Goal: Task Accomplishment & Management: Complete application form

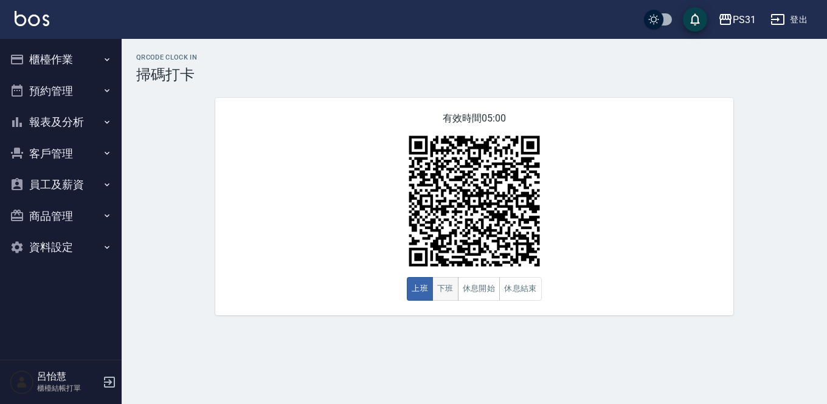
click at [440, 290] on button "下班" at bounding box center [445, 289] width 26 height 24
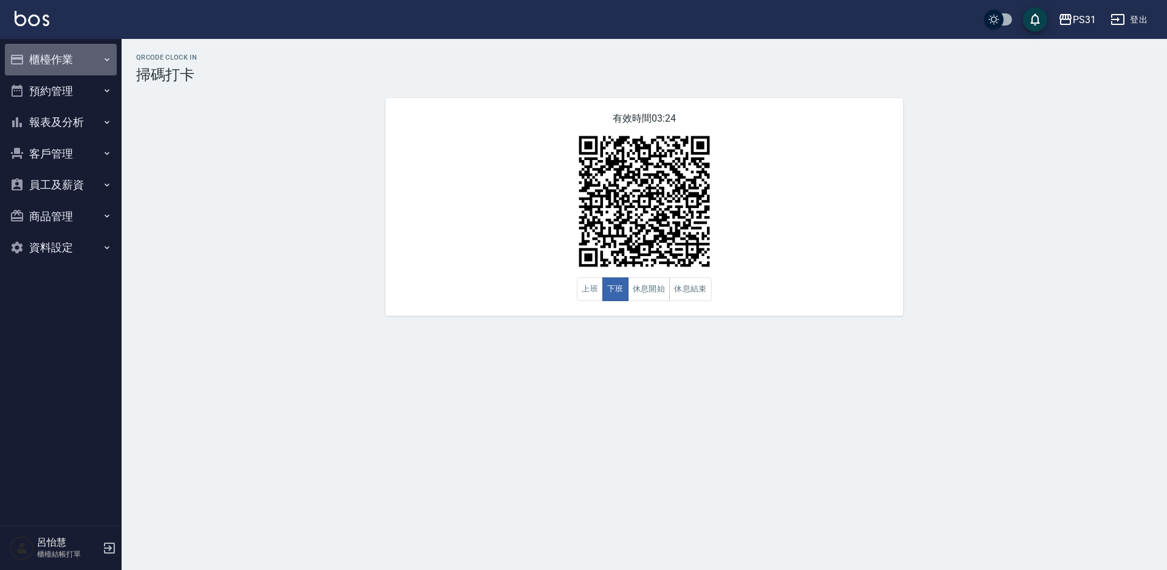
click at [36, 58] on button "櫃檯作業" at bounding box center [61, 60] width 112 height 32
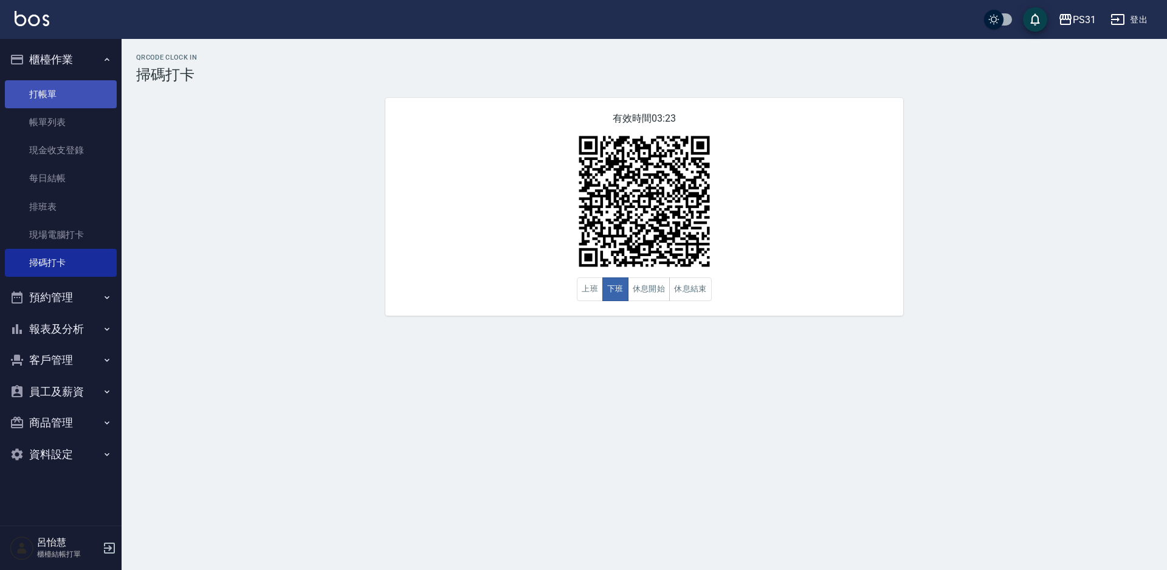
click at [46, 90] on link "打帳單" at bounding box center [61, 94] width 112 height 28
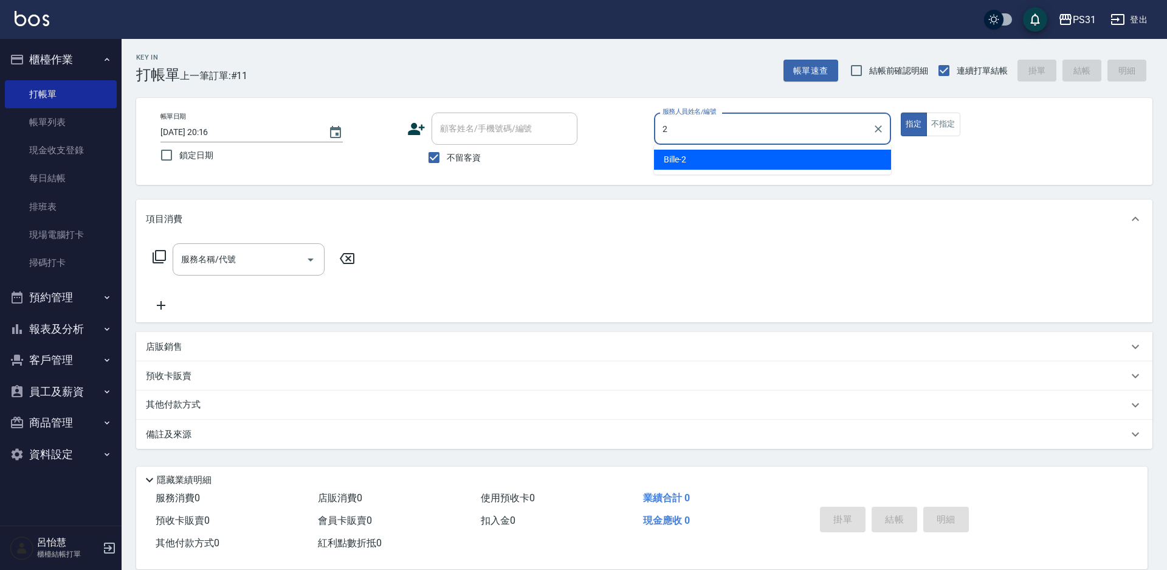
type input "2"
type button "true"
type input "Bille-2"
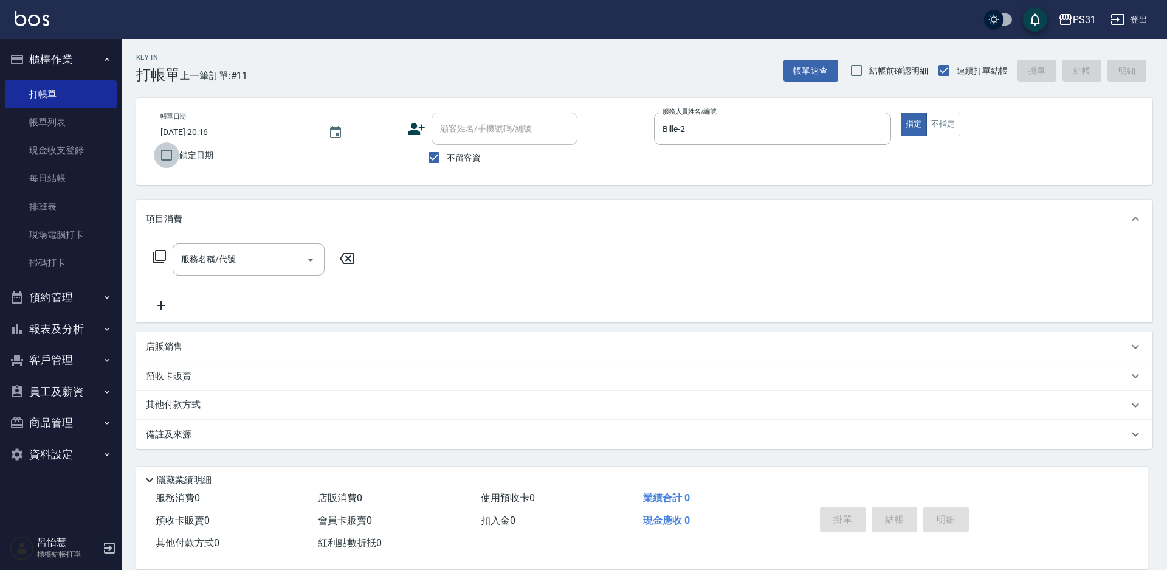
click at [173, 156] on input "鎖定日期" at bounding box center [167, 155] width 26 height 26
checkbox input "true"
click at [278, 249] on input "服務名稱/代號" at bounding box center [239, 259] width 123 height 21
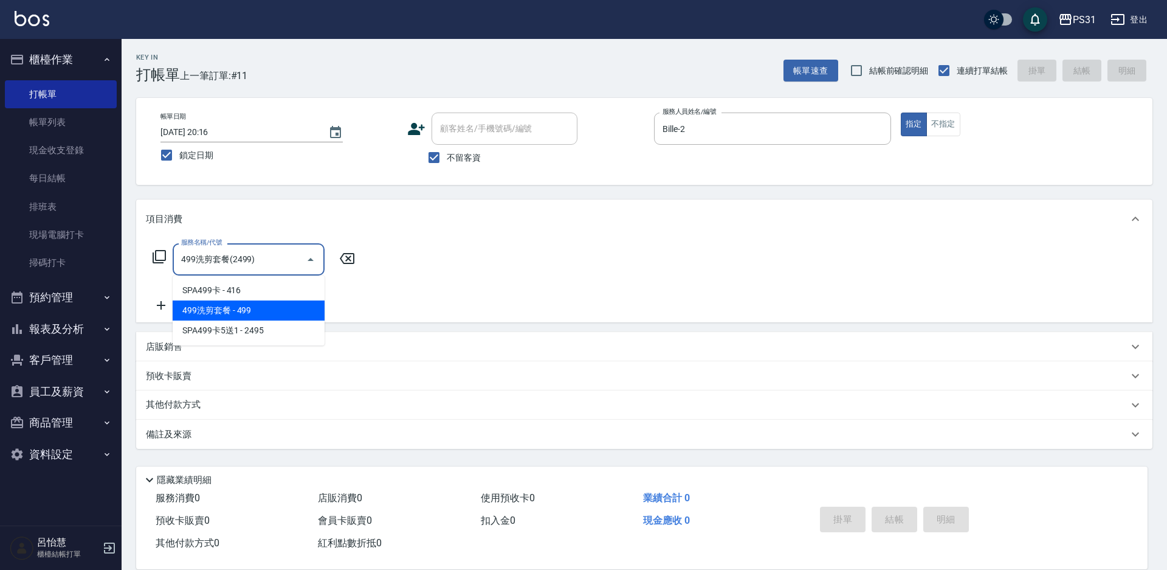
type input "499洗剪套餐(2499)"
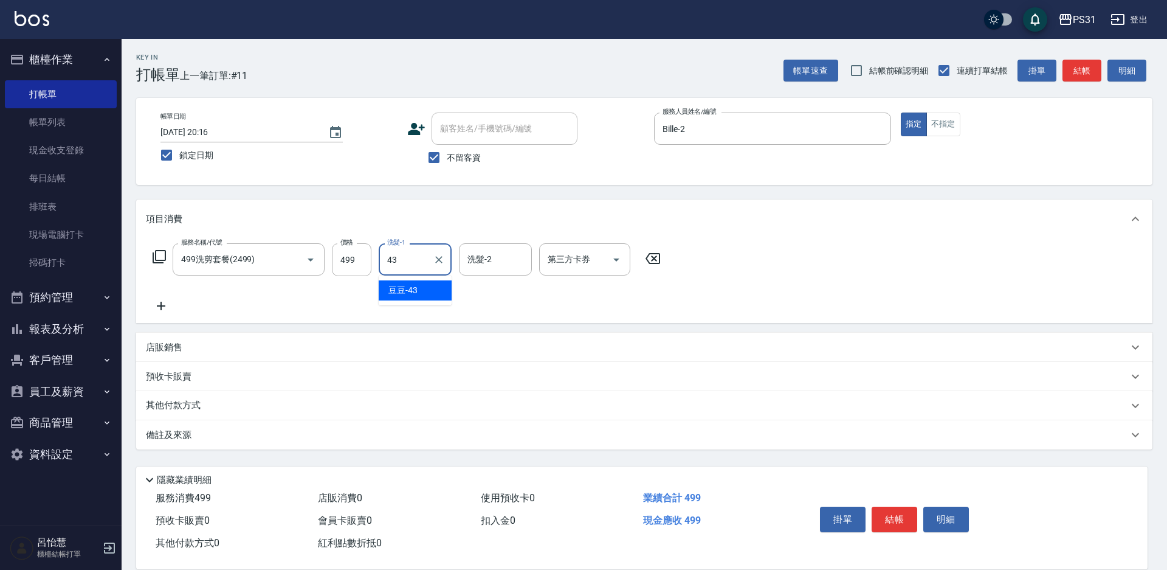
type input "43"
checkbox input "false"
type input "豆豆-43"
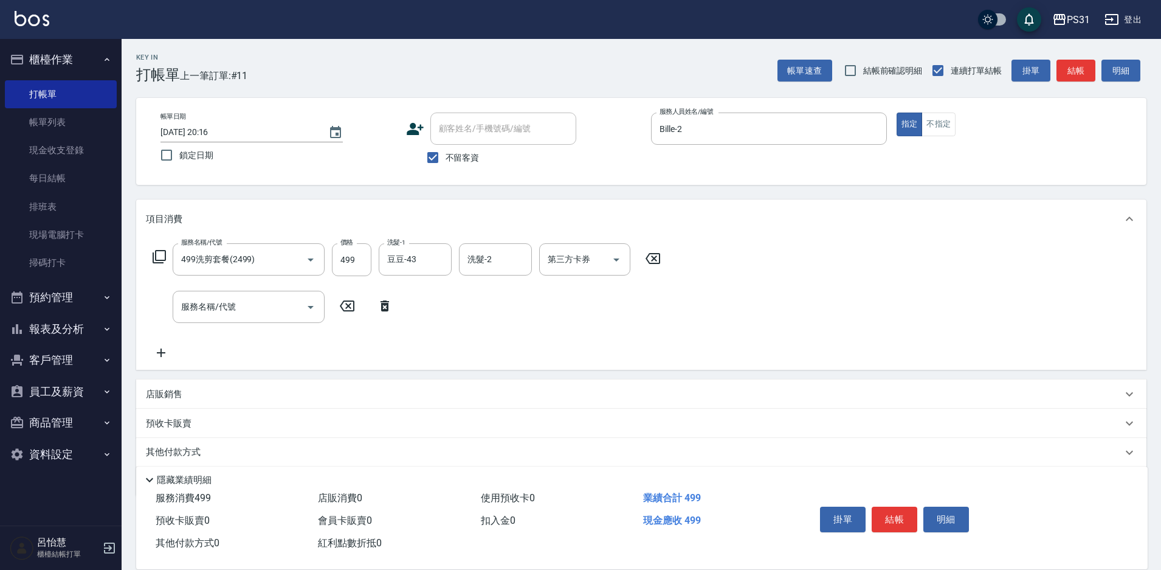
drag, startPoint x: 171, startPoint y: 393, endPoint x: 183, endPoint y: 393, distance: 12.2
click at [171, 393] on p "店販銷售" at bounding box center [164, 394] width 36 height 13
type input "Bille-2"
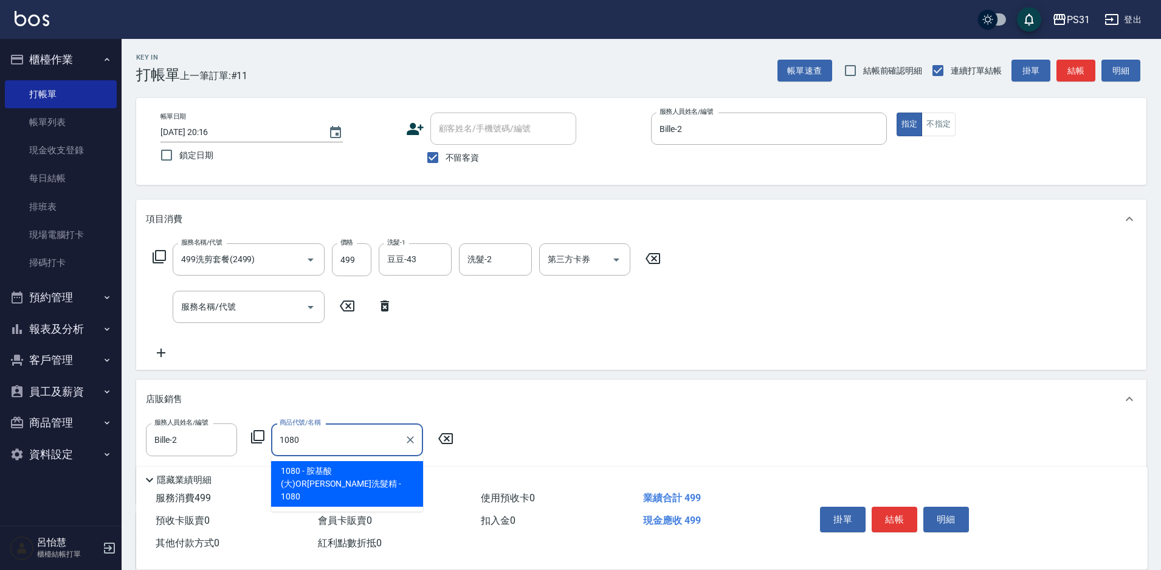
type input "胺基酸(大)OR[PERSON_NAME]洗髮精"
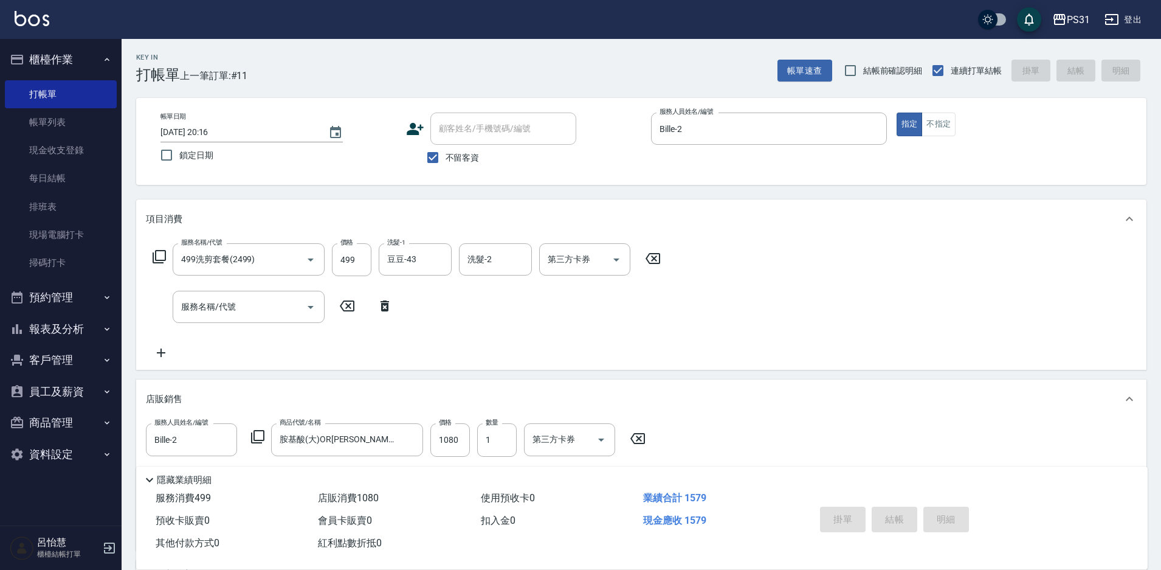
type input "[DATE] 20:17"
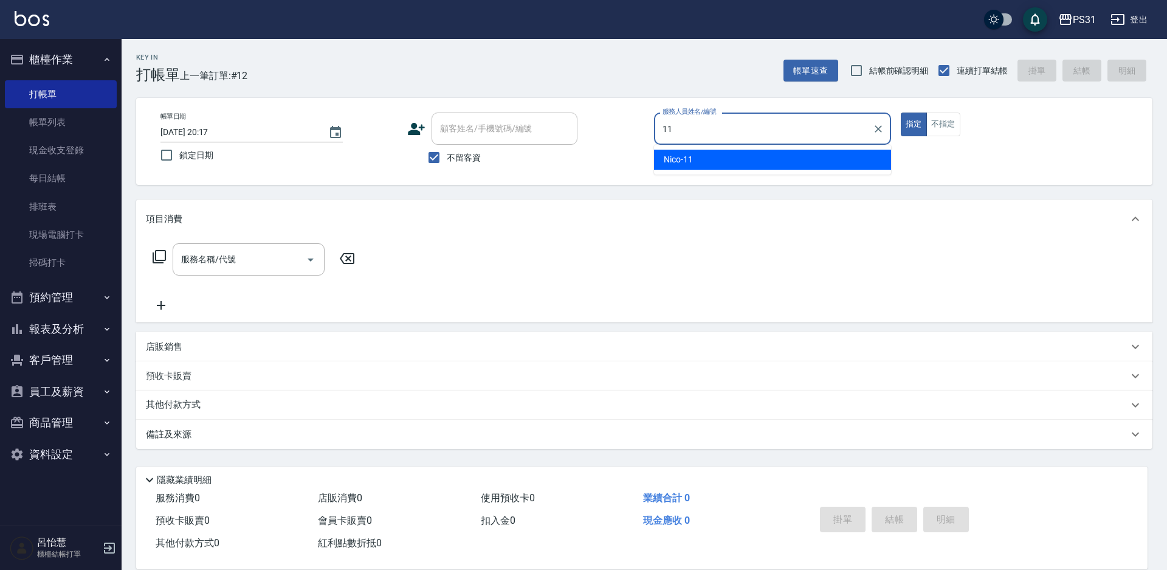
type input "Nico-11"
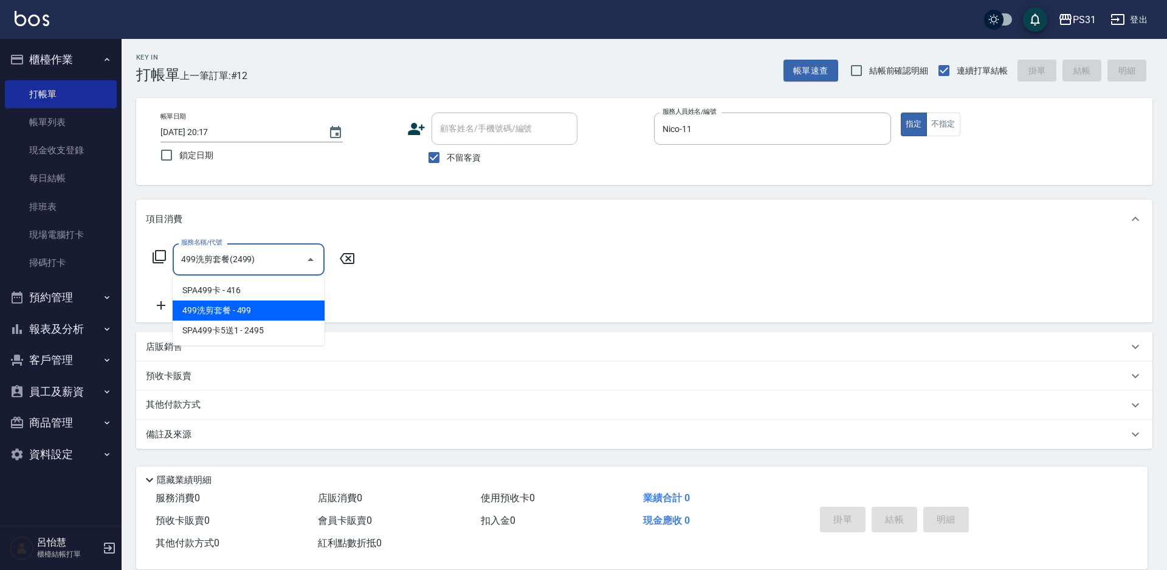
type input "499洗剪套餐(2499)"
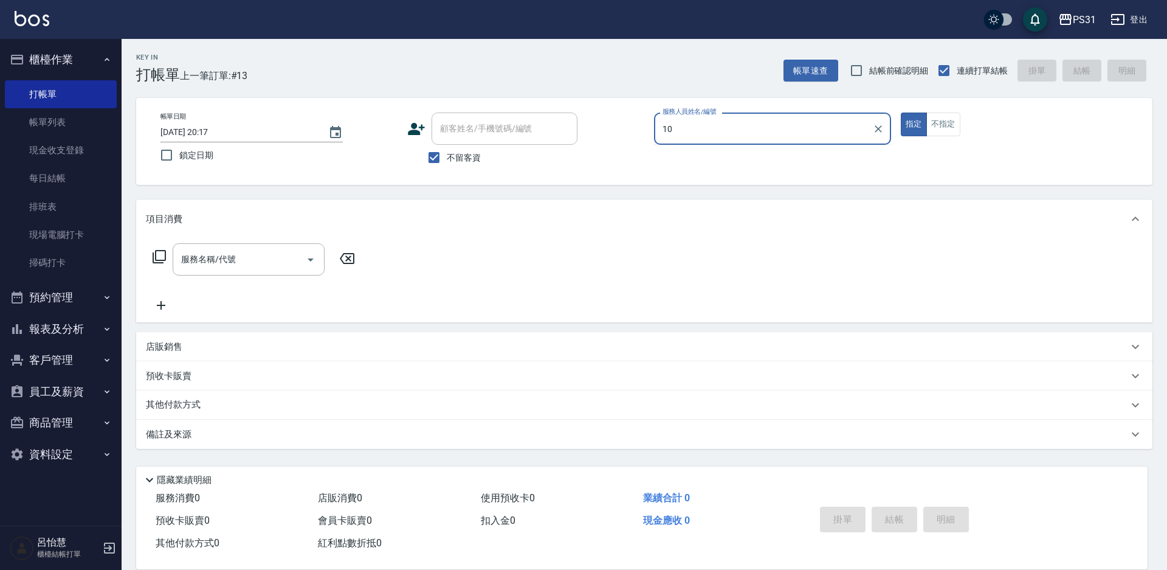
type input "Zhan-10"
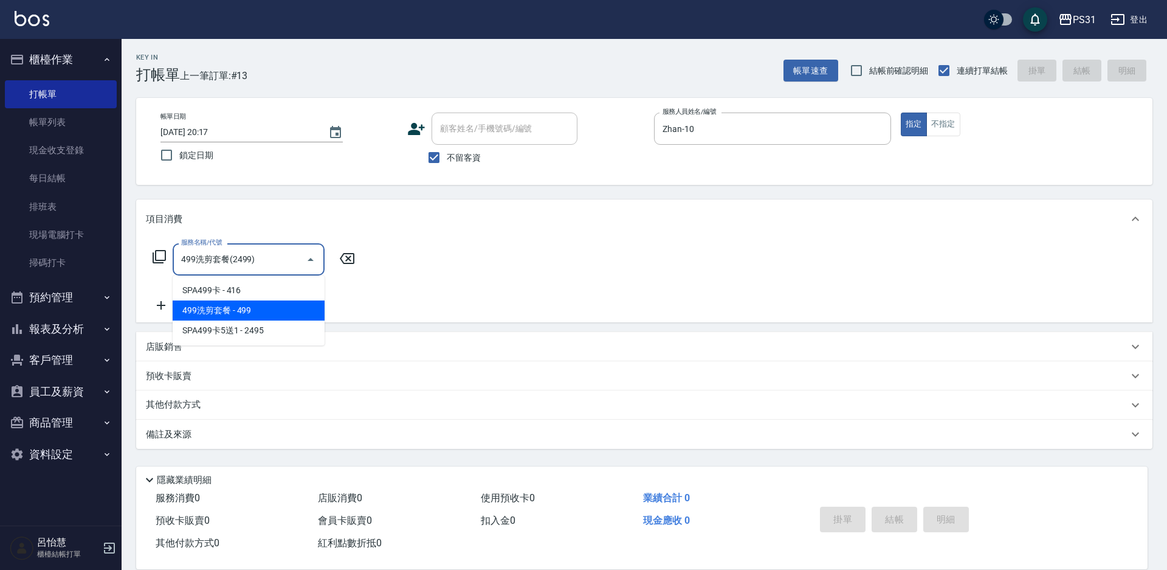
type input "499洗剪套餐(2499)"
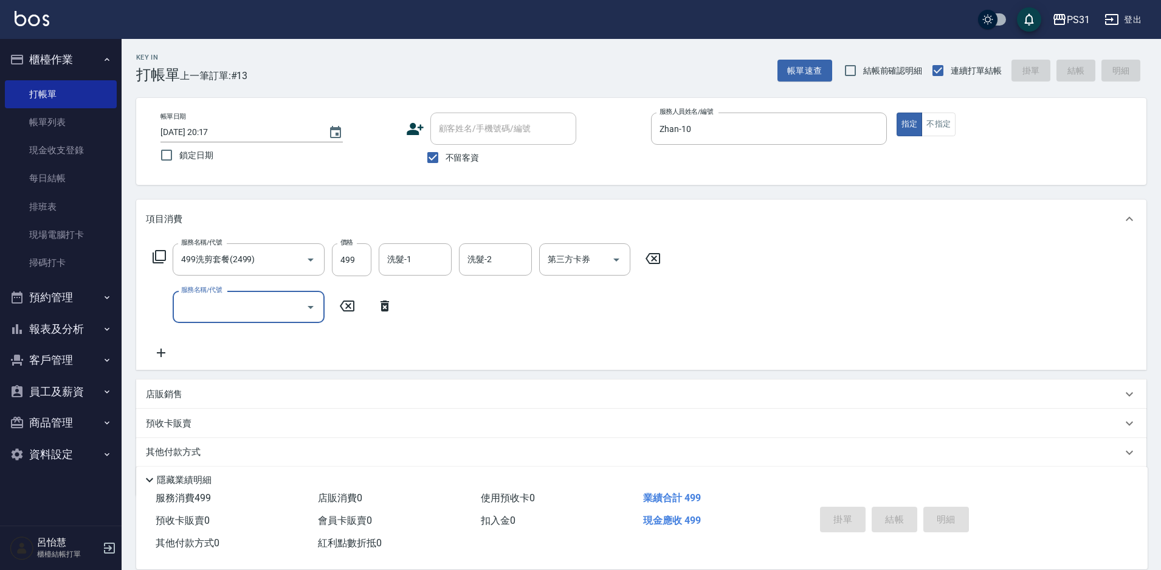
type input "[DATE] 20:18"
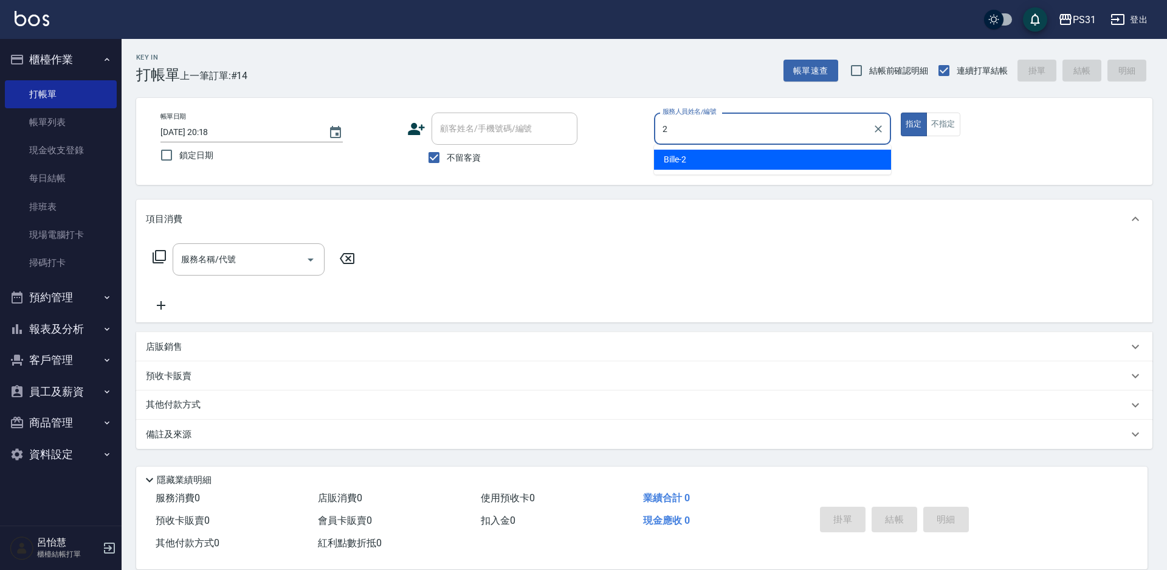
type input "Bille-2"
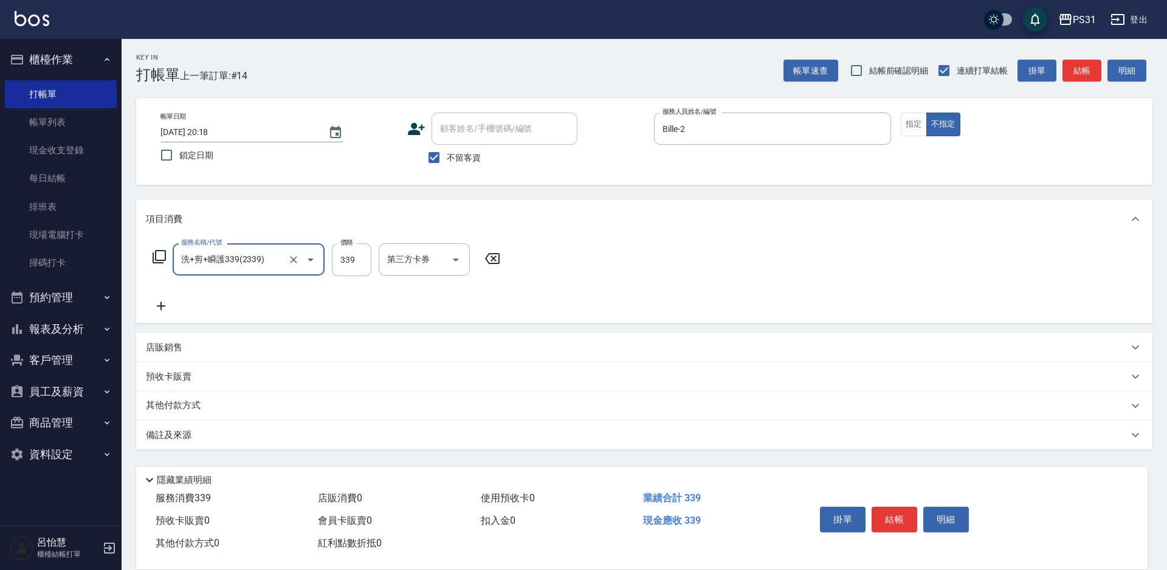
type input "洗+剪+瞬護339(2339)"
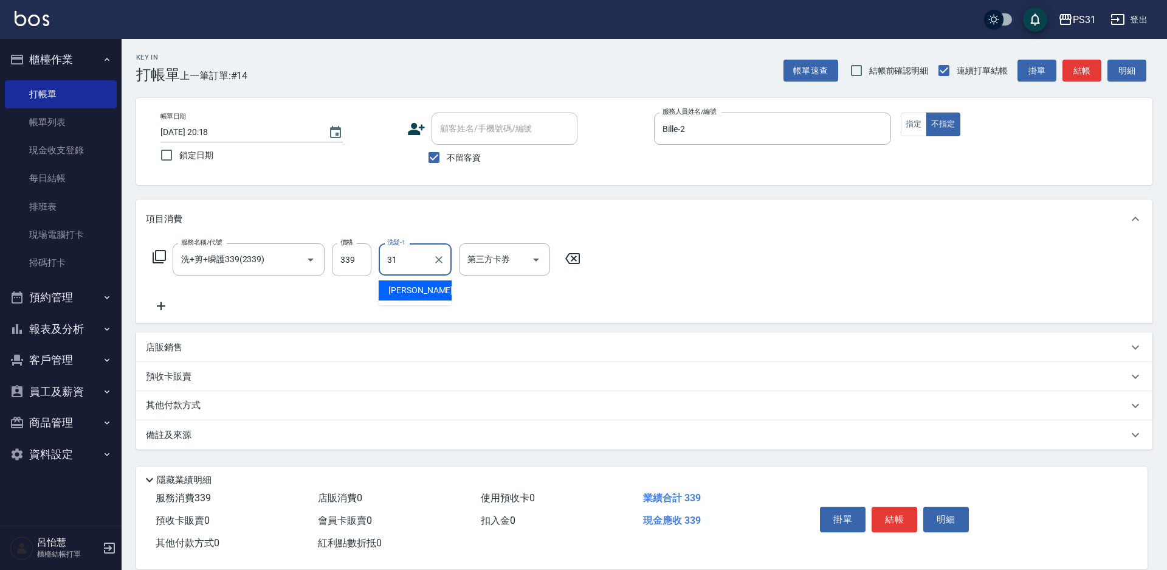
type input "[PERSON_NAME]-31"
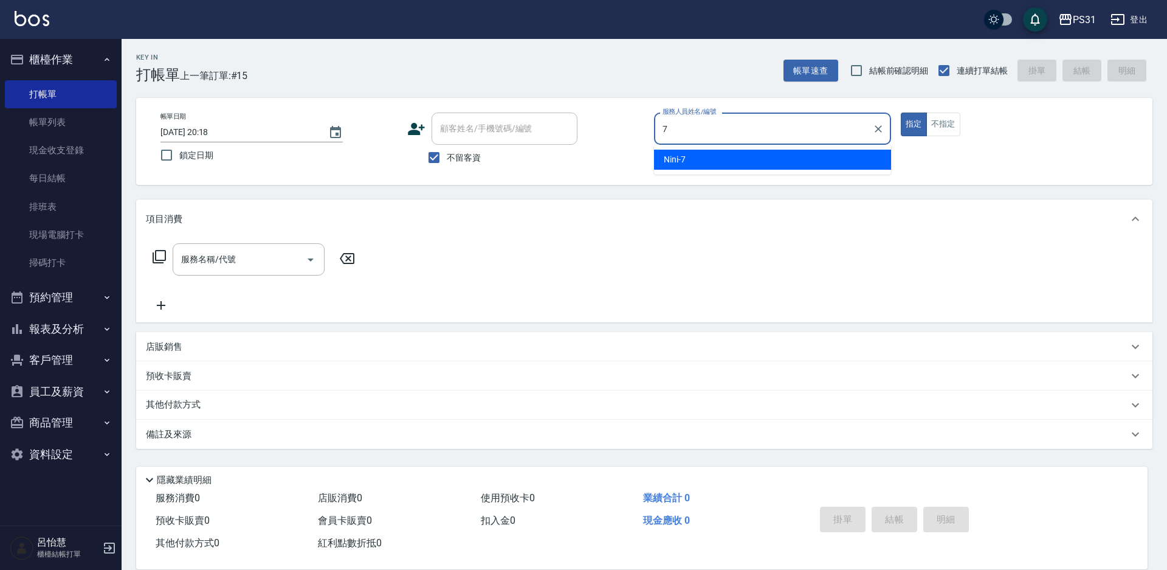
type input "Nini-7"
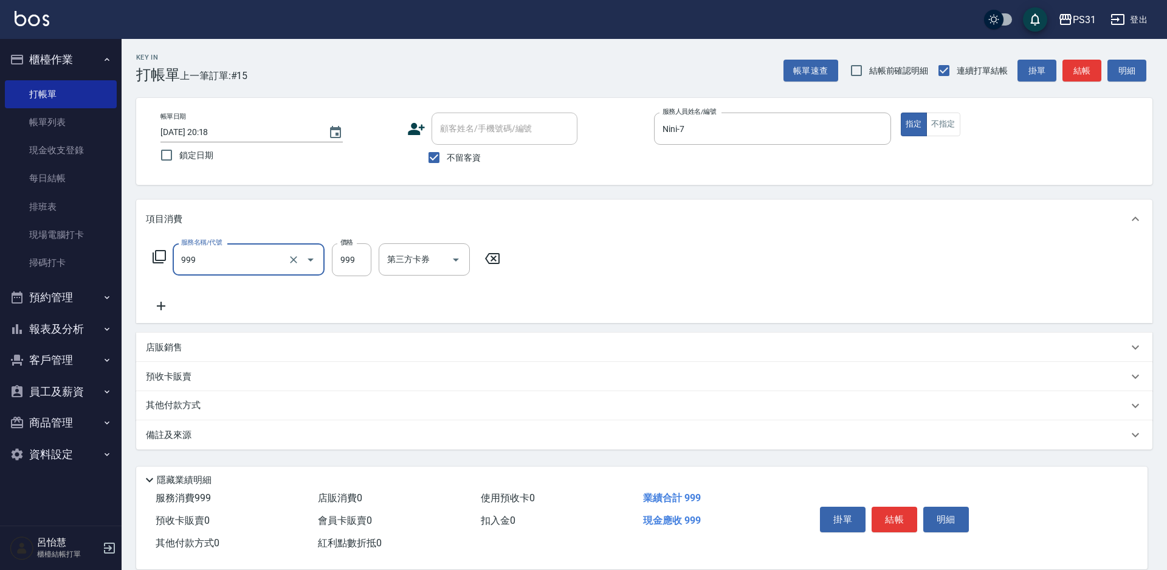
type input "精油套餐999(999)"
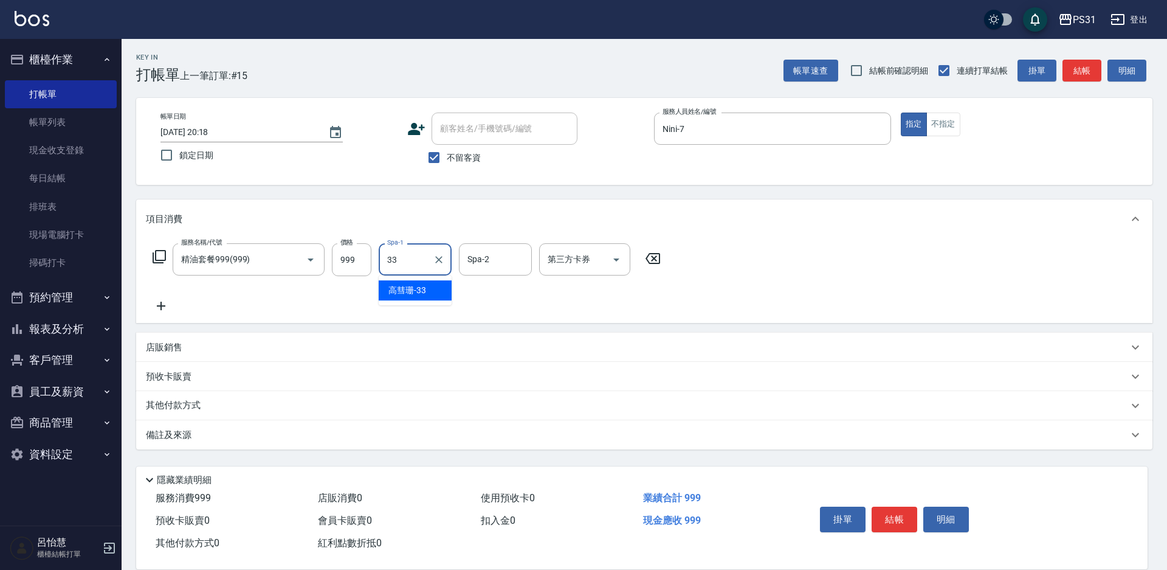
type input "[PERSON_NAME]-33"
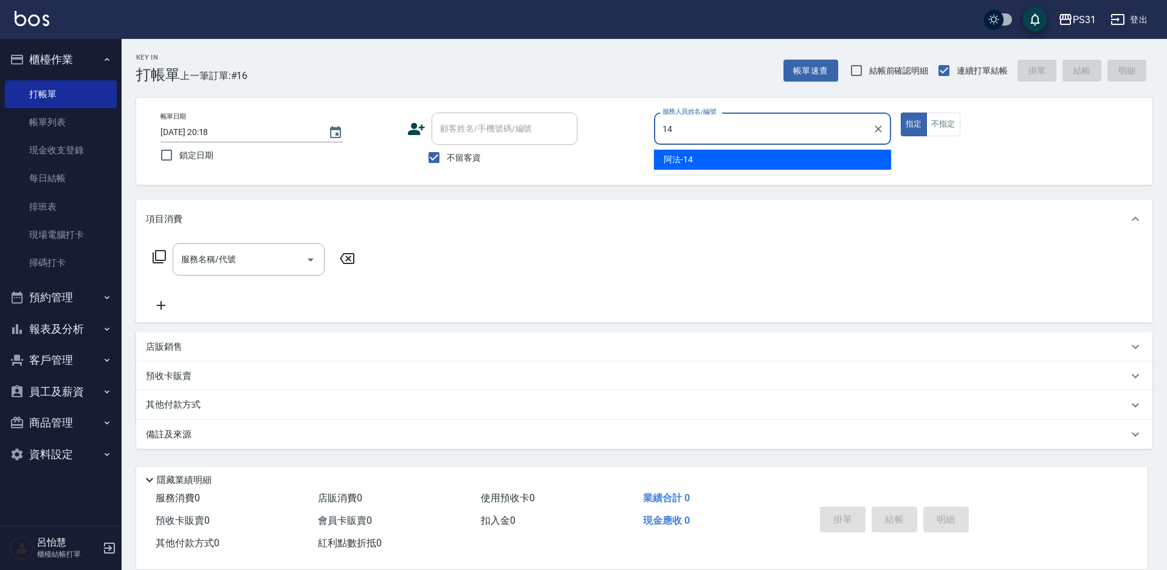
type input "阿法-14"
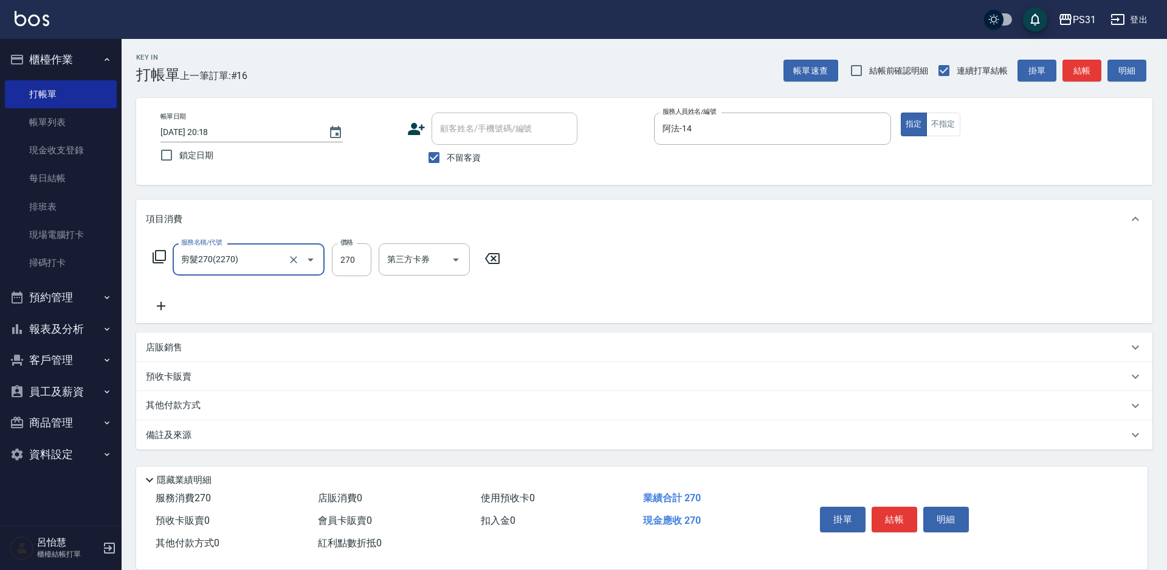
type input "剪髮270(2270)"
type input "300"
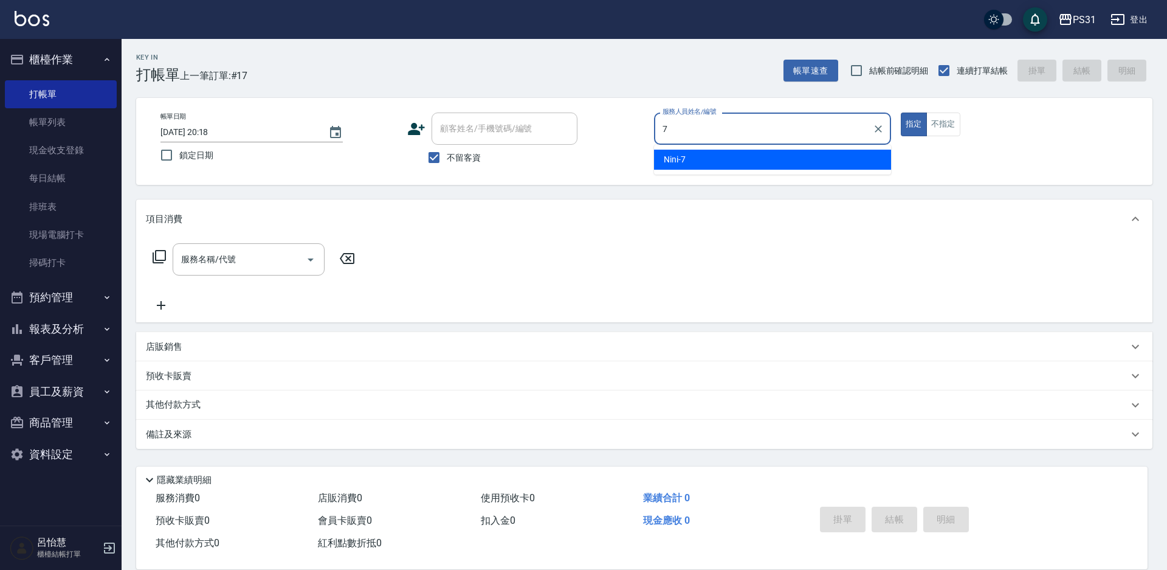
type input "Nini-7"
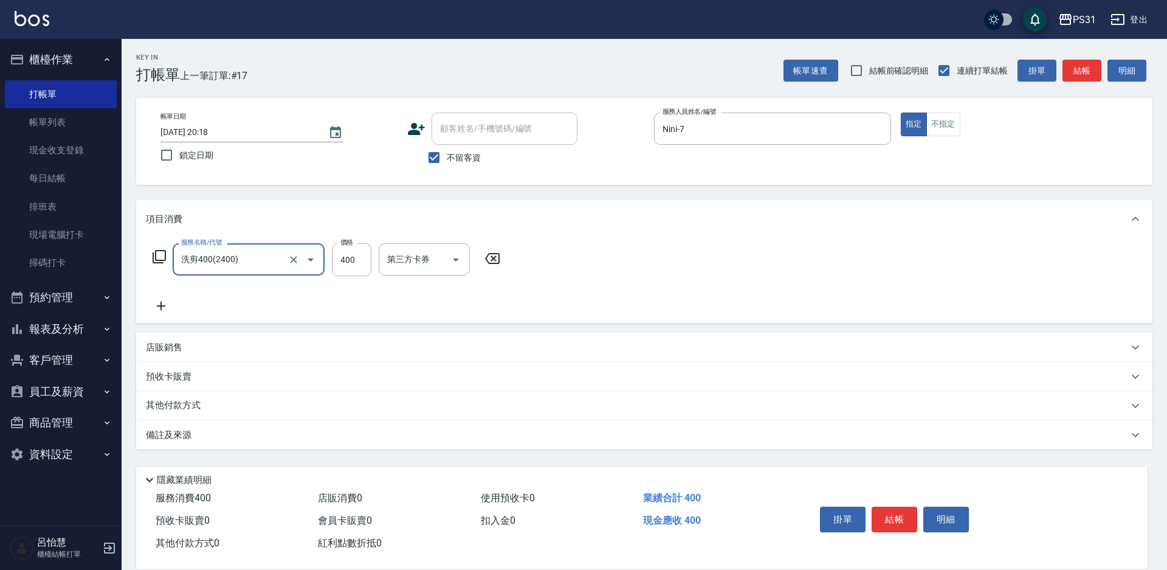
type input "洗剪400(2400)"
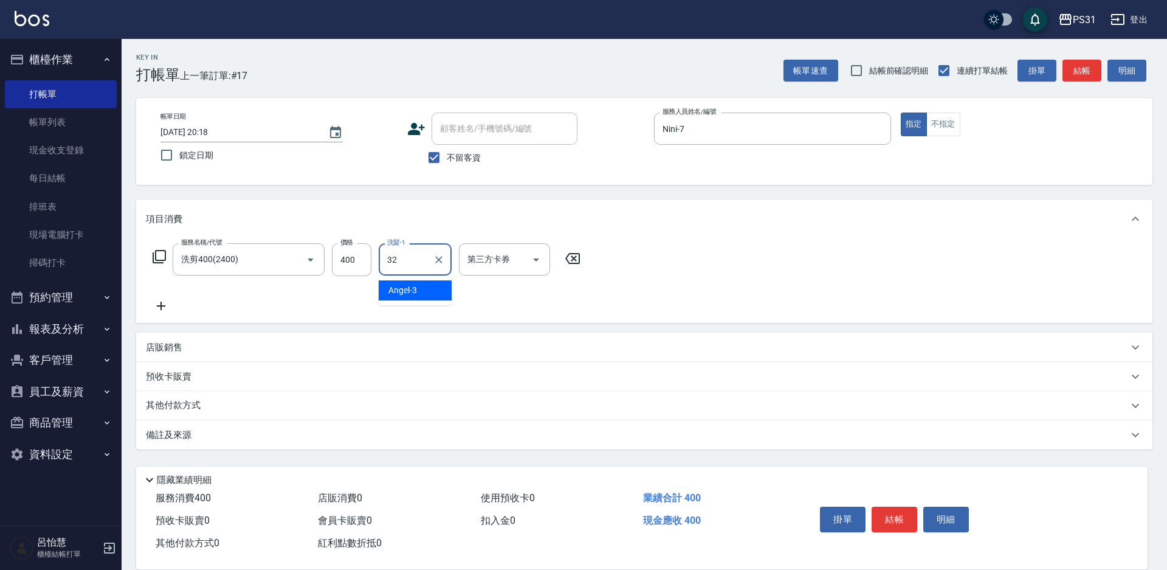
type input "[PERSON_NAME]-32"
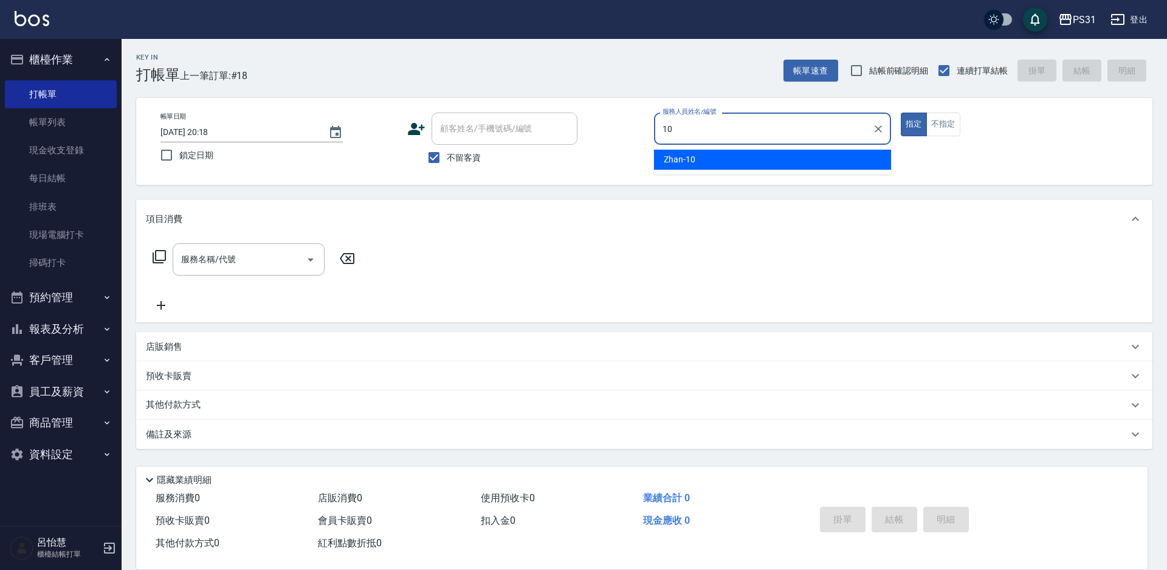
type input "Zhan-10"
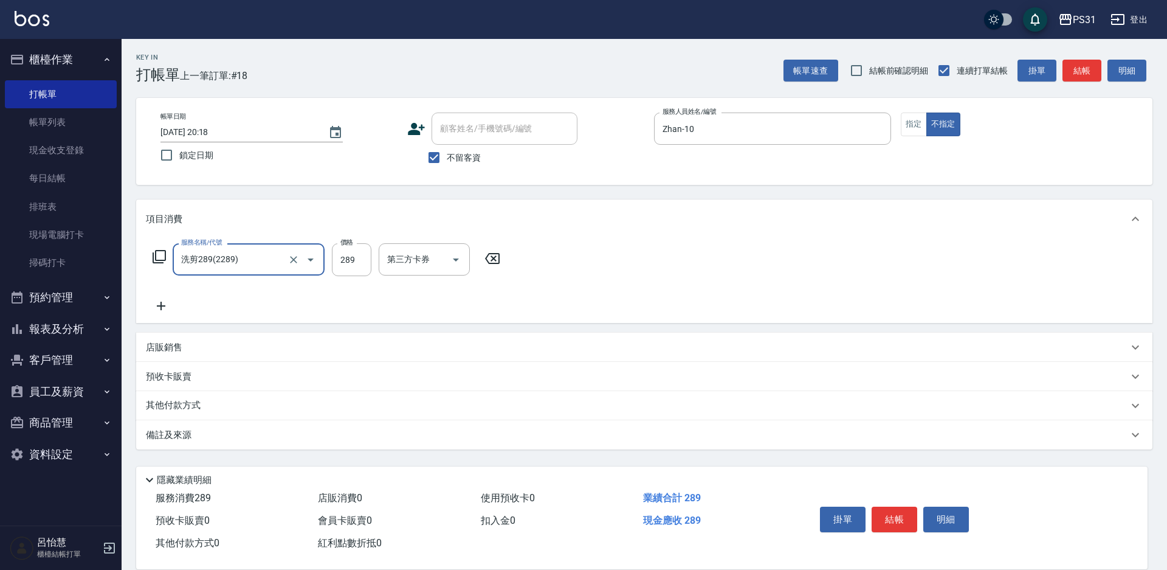
type input "洗剪289(2289)"
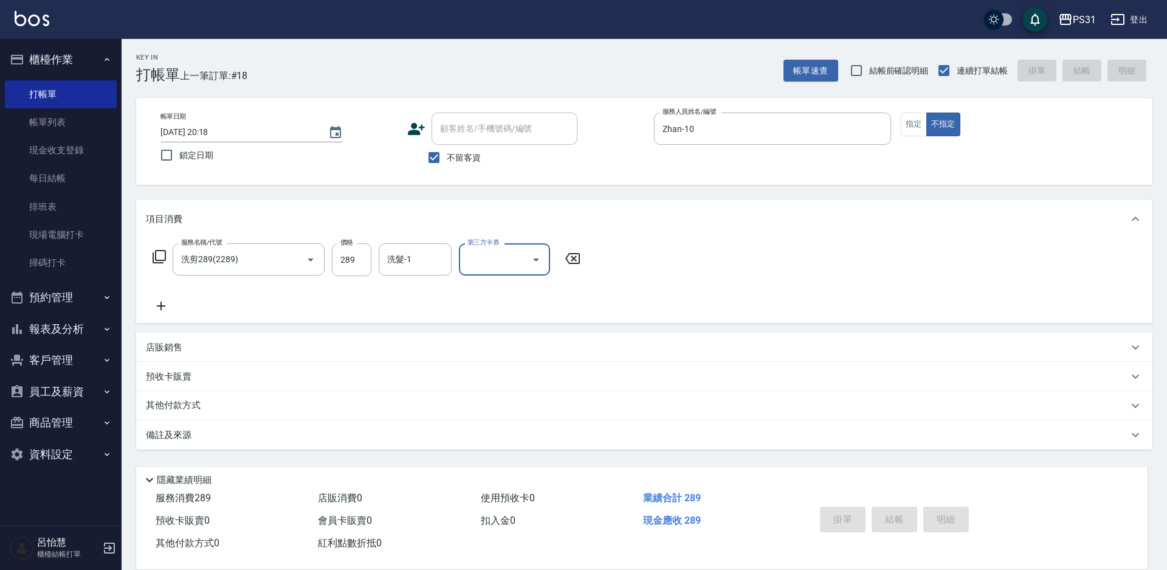
type input "[DATE] 20:19"
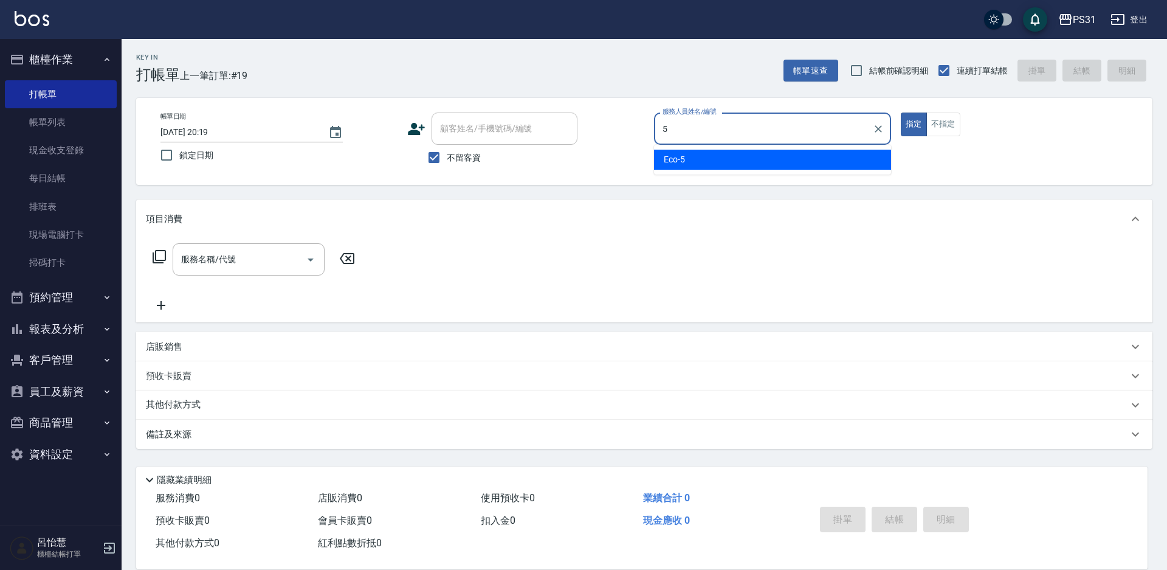
type input "Eco-5"
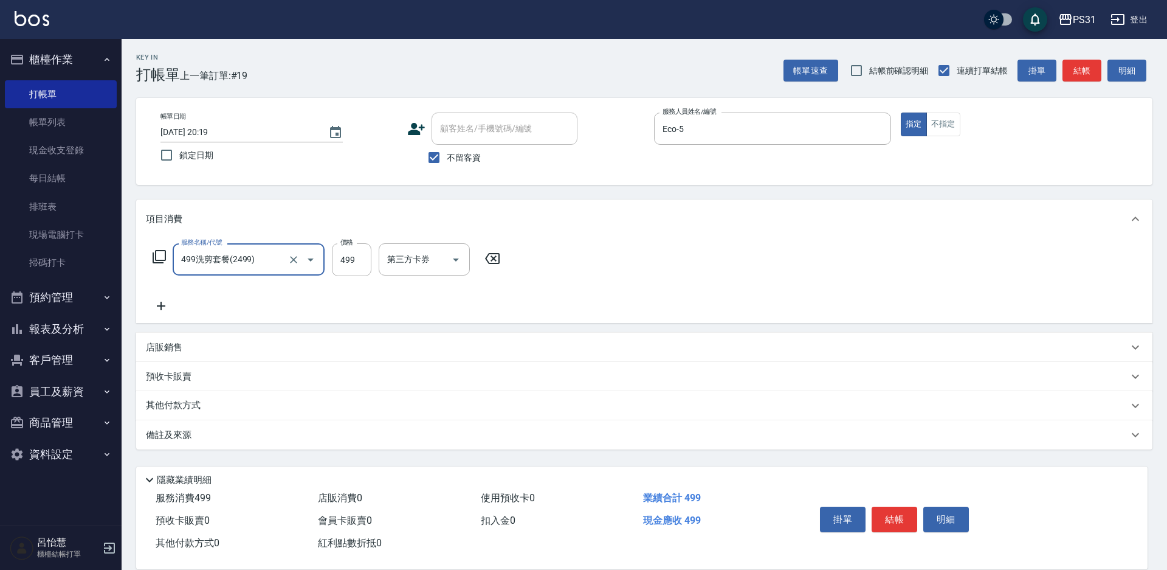
type input "499洗剪套餐(2499)"
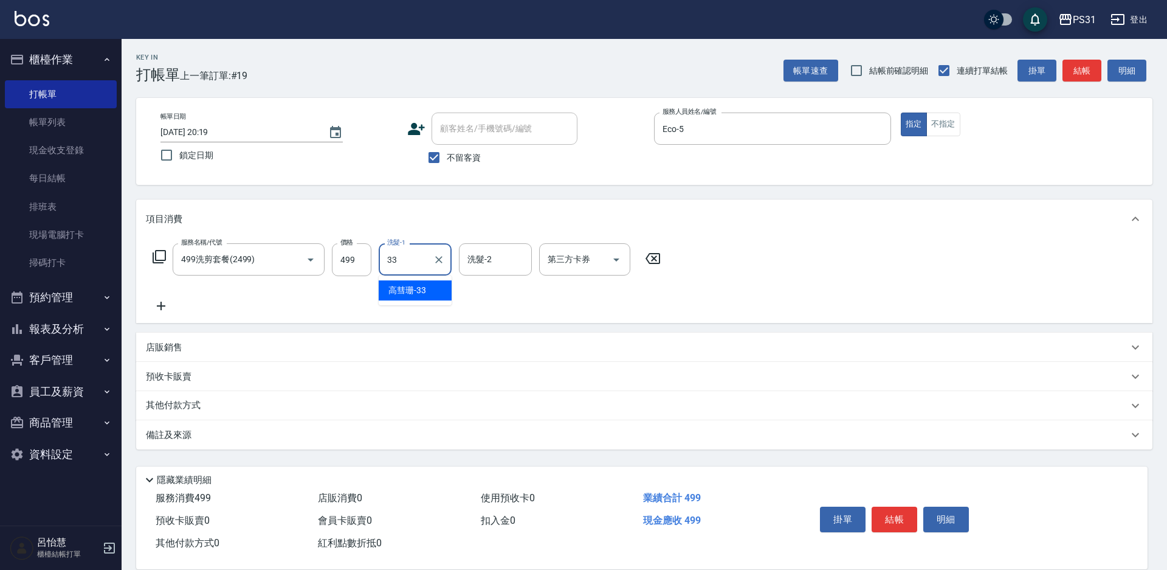
type input "[PERSON_NAME]-33"
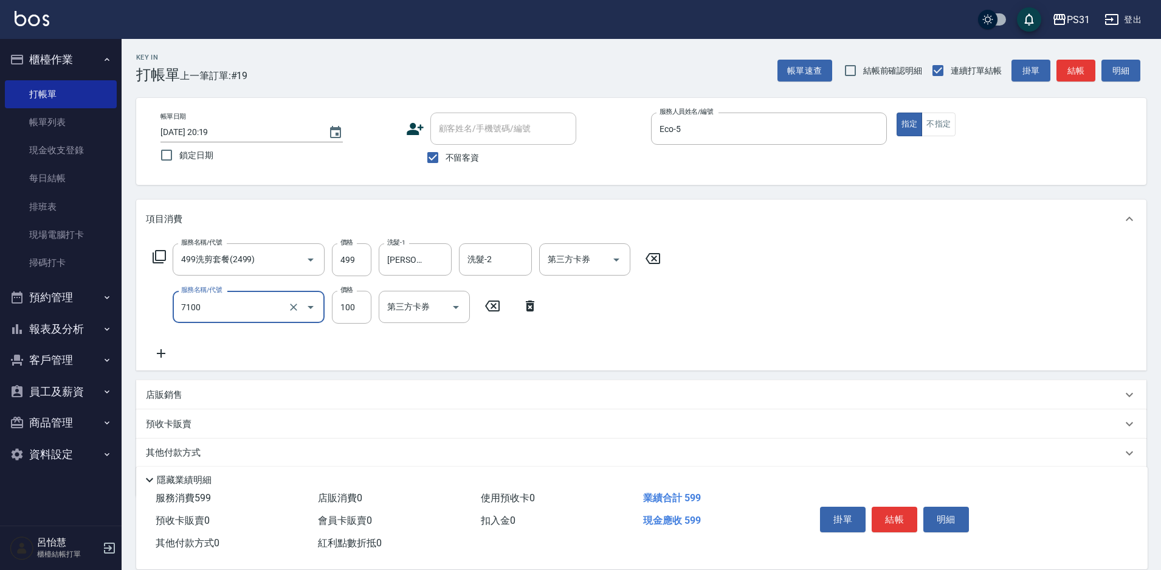
type input "造型(7100)"
type input "200"
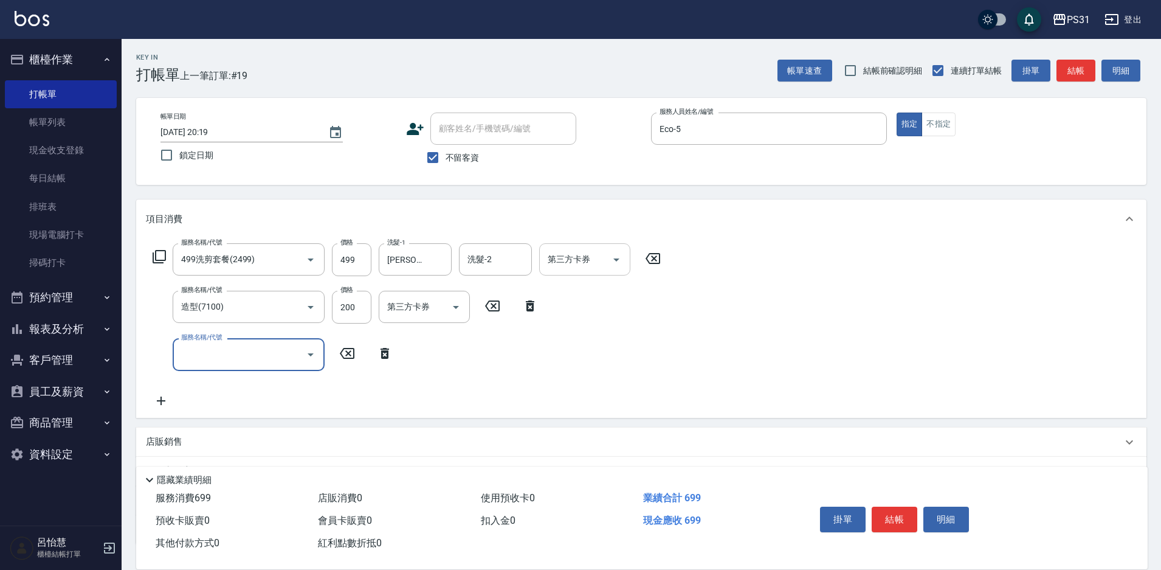
click at [619, 260] on icon "Open" at bounding box center [616, 259] width 15 height 15
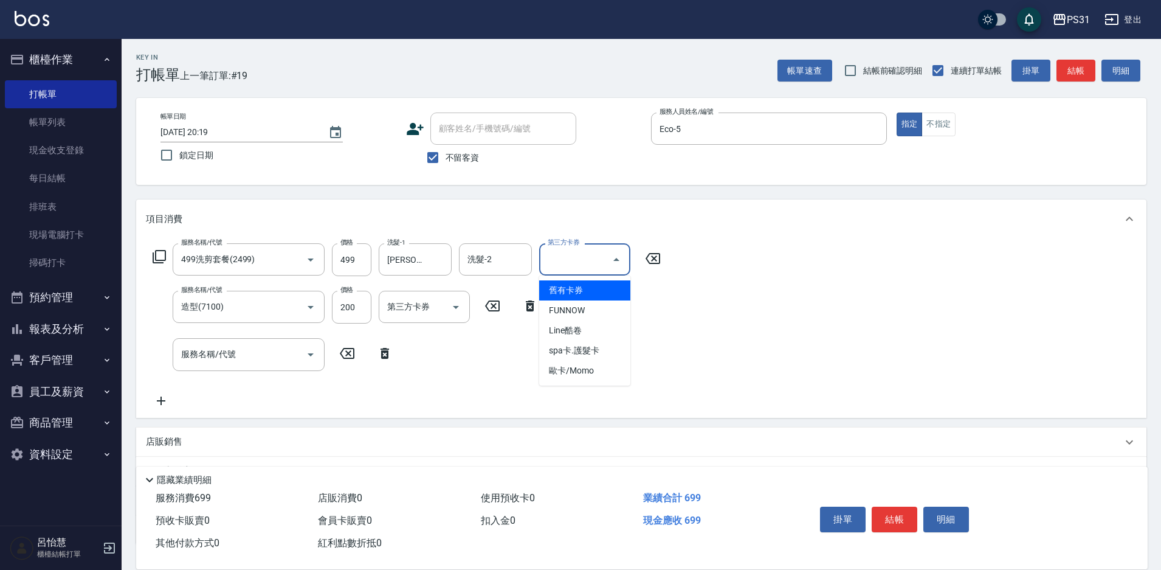
click at [591, 293] on span "舊有卡券" at bounding box center [584, 290] width 91 height 20
type input "舊有卡券"
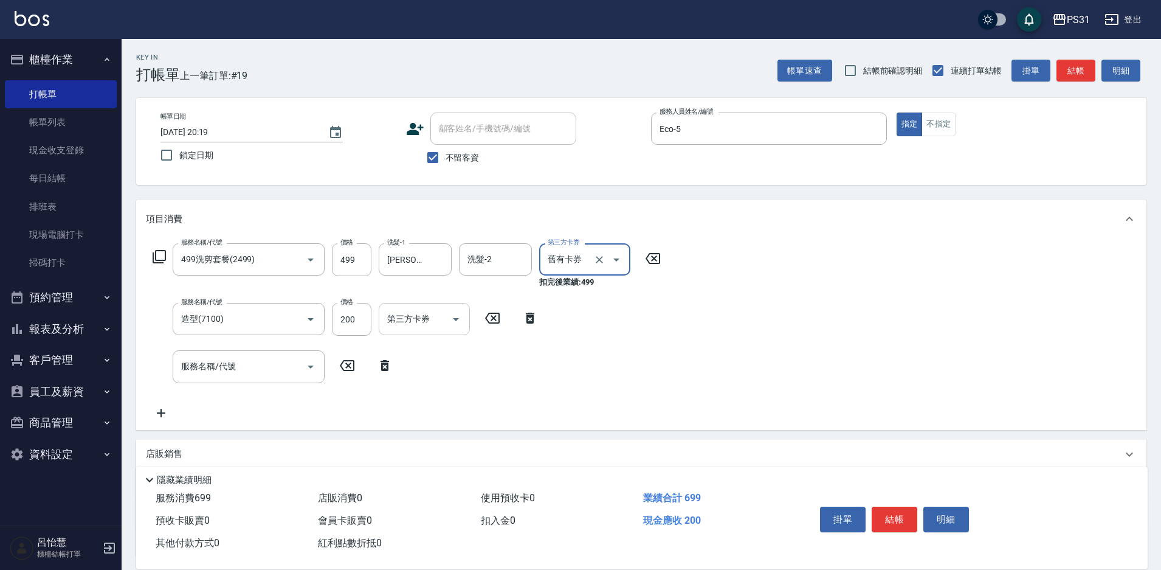
click at [449, 318] on icon "Open" at bounding box center [456, 319] width 15 height 15
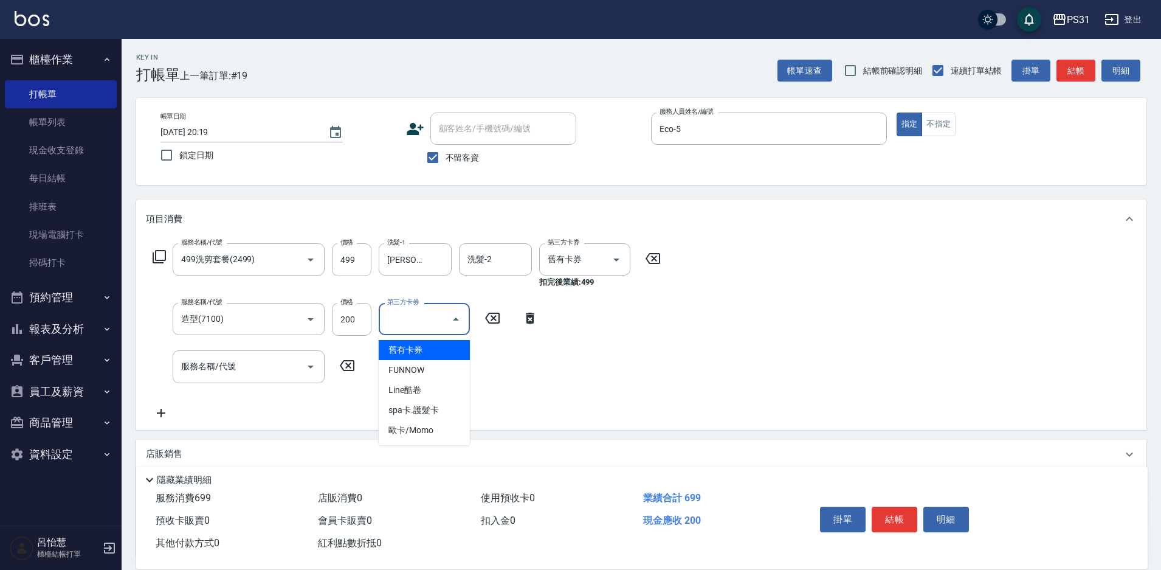
click at [444, 354] on span "舊有卡券" at bounding box center [424, 350] width 91 height 20
type input "舊有卡券"
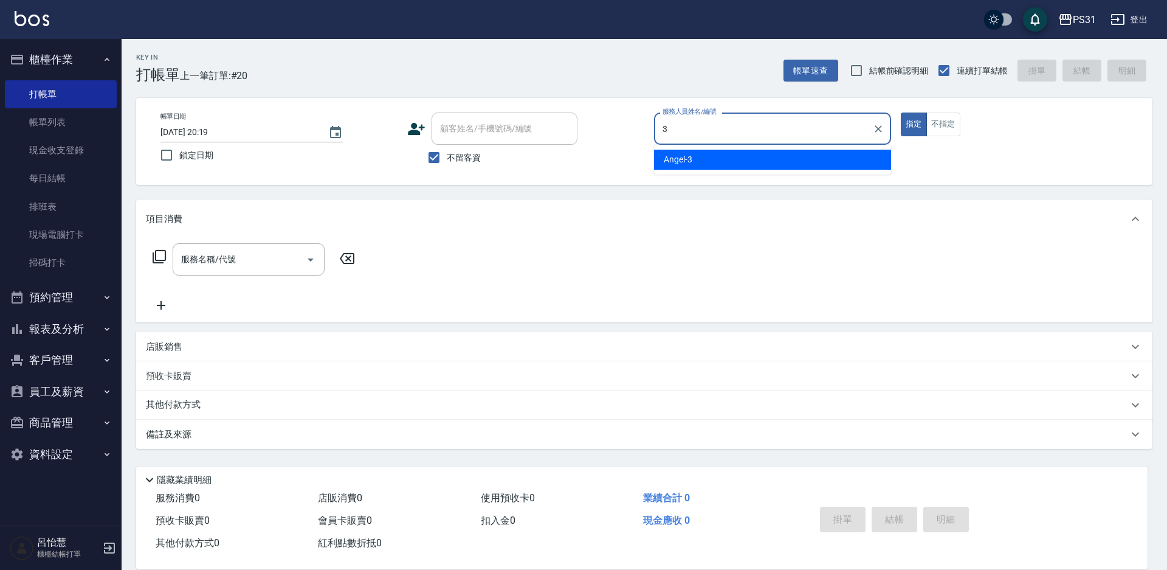
type input "[PERSON_NAME]-3"
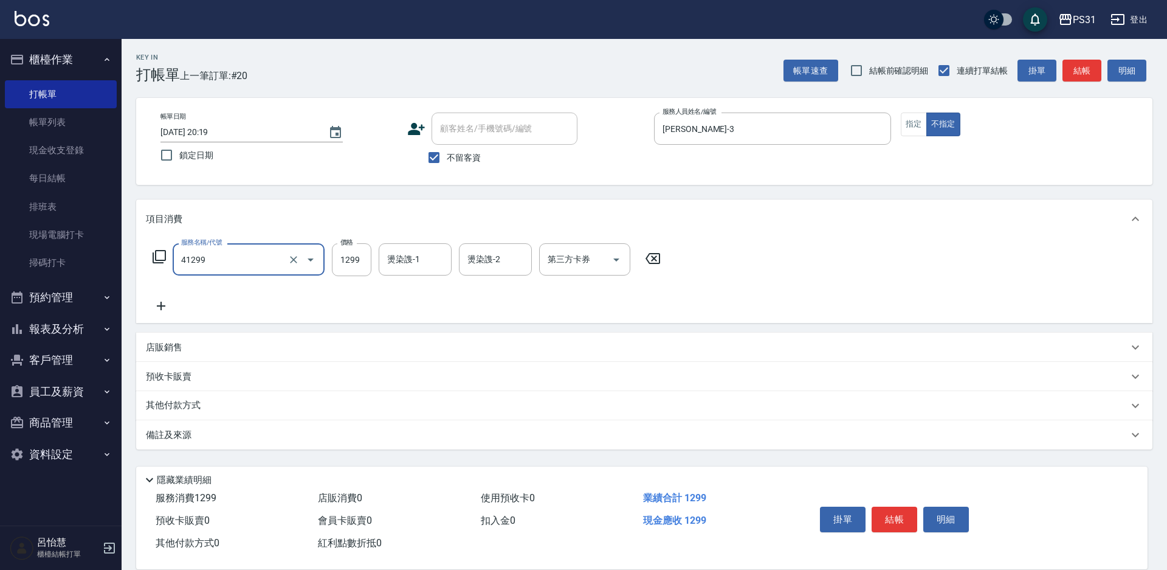
type input "長髮染髮(41299)"
type input "1400"
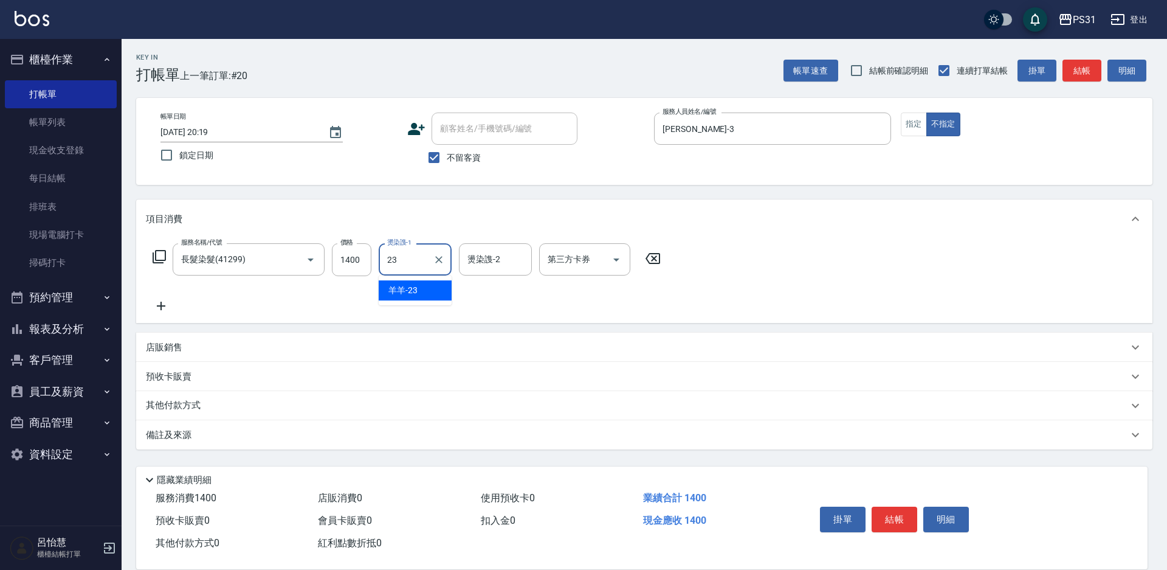
type input "羊羊-23"
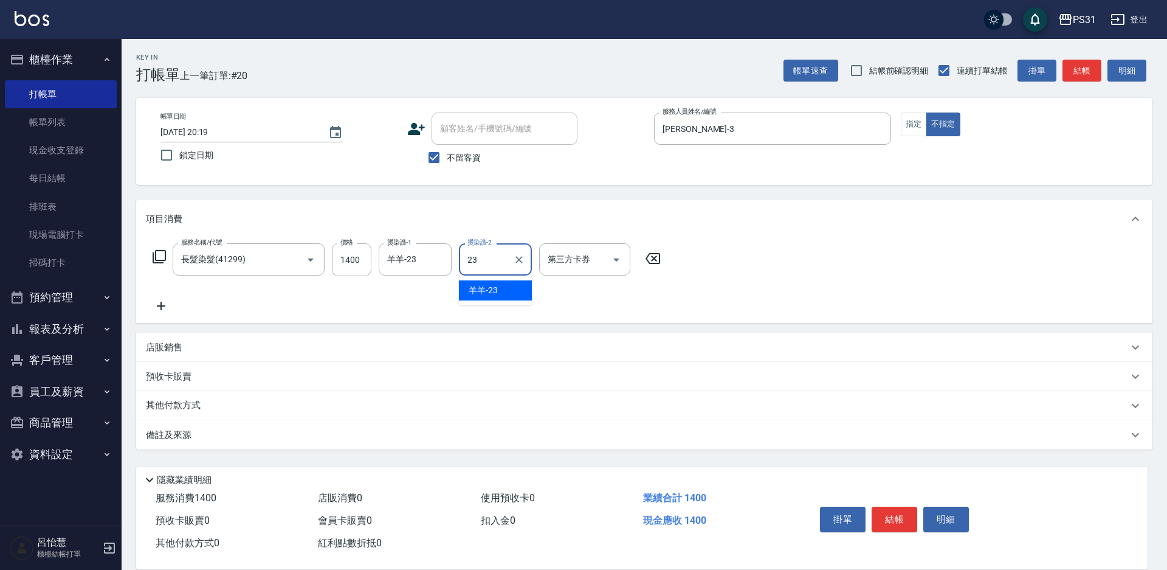
type input "羊羊-23"
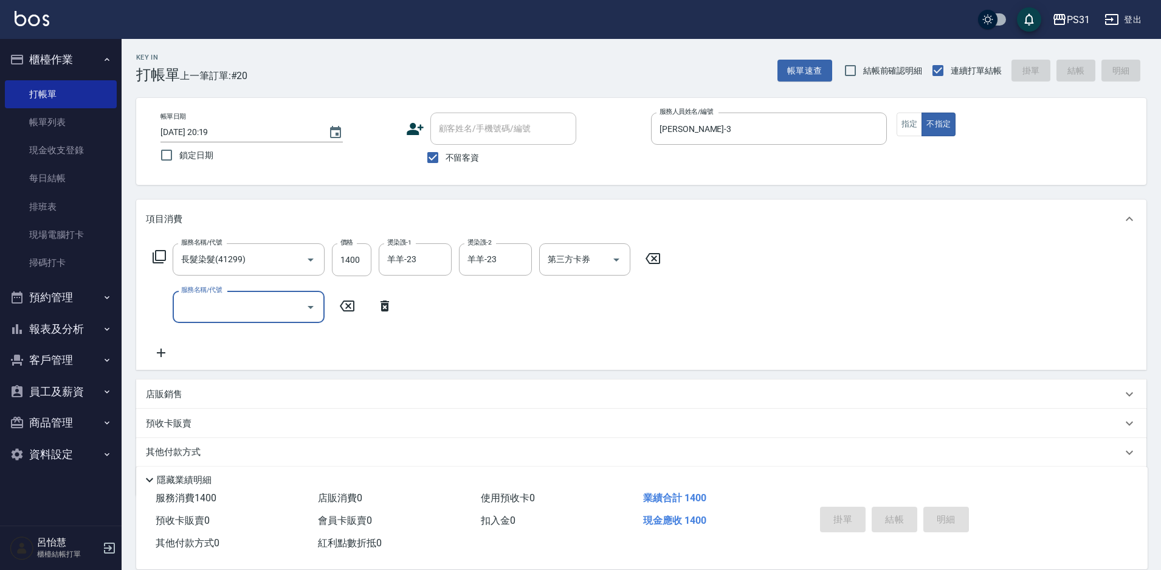
type input "[DATE] 20:20"
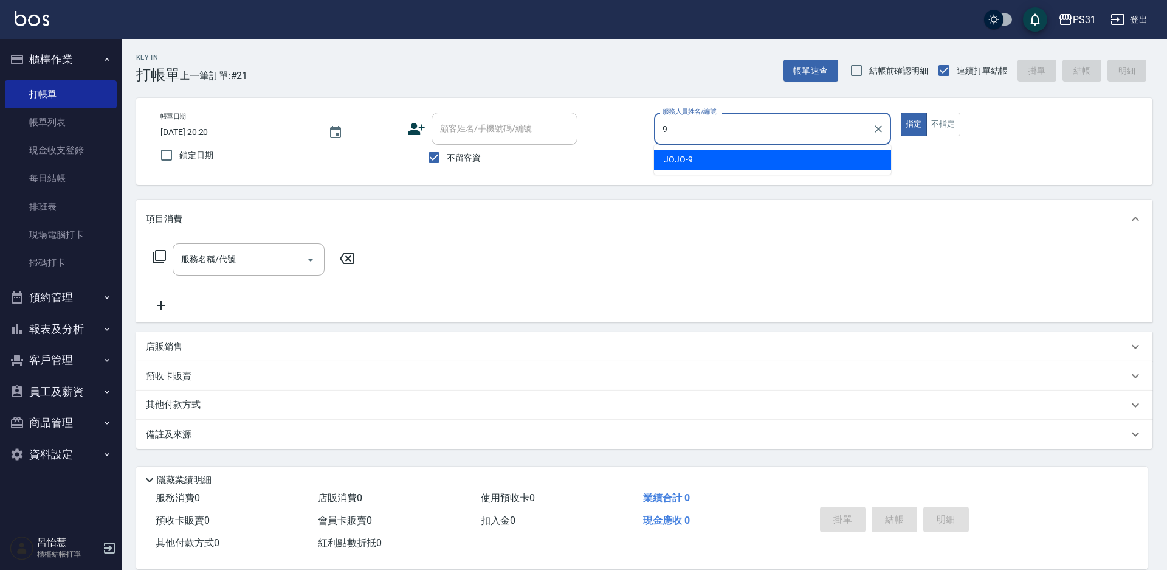
type input "JOJO-9"
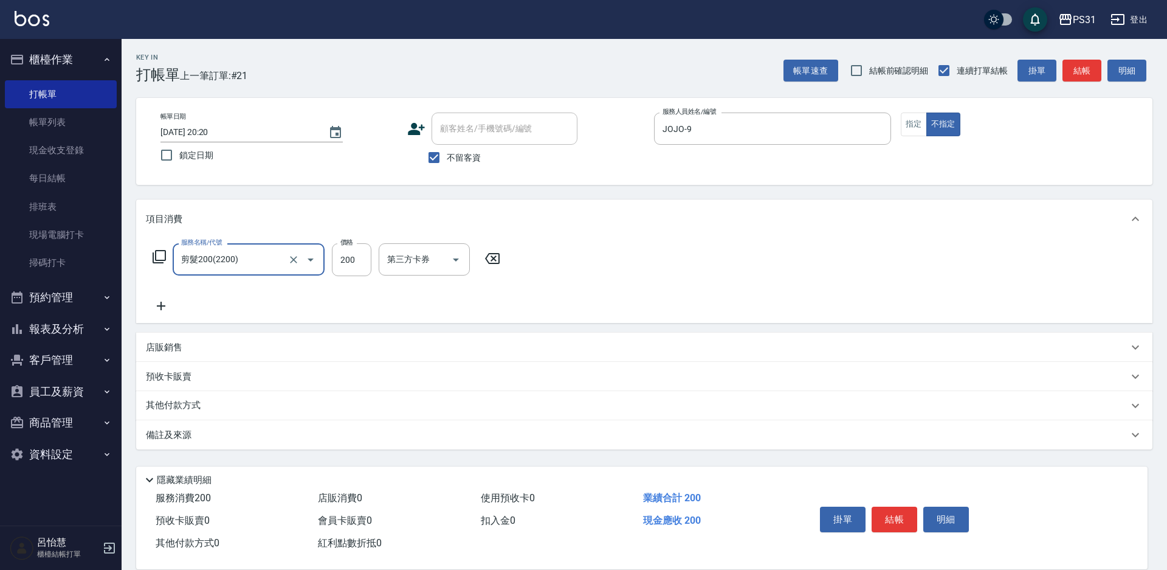
type input "剪髮200(2200)"
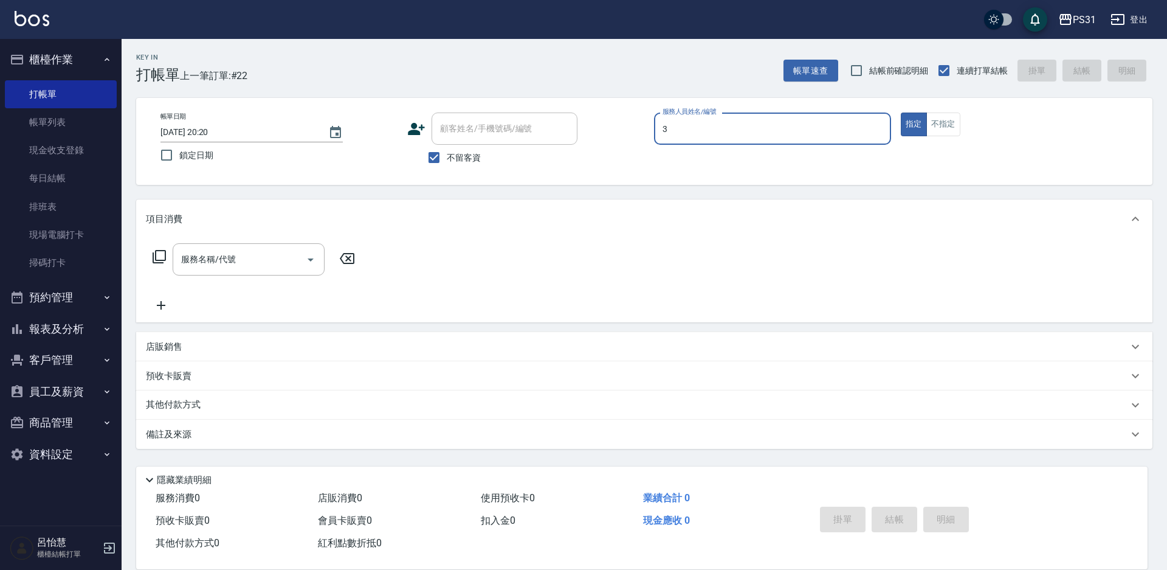
type input "[PERSON_NAME]-3"
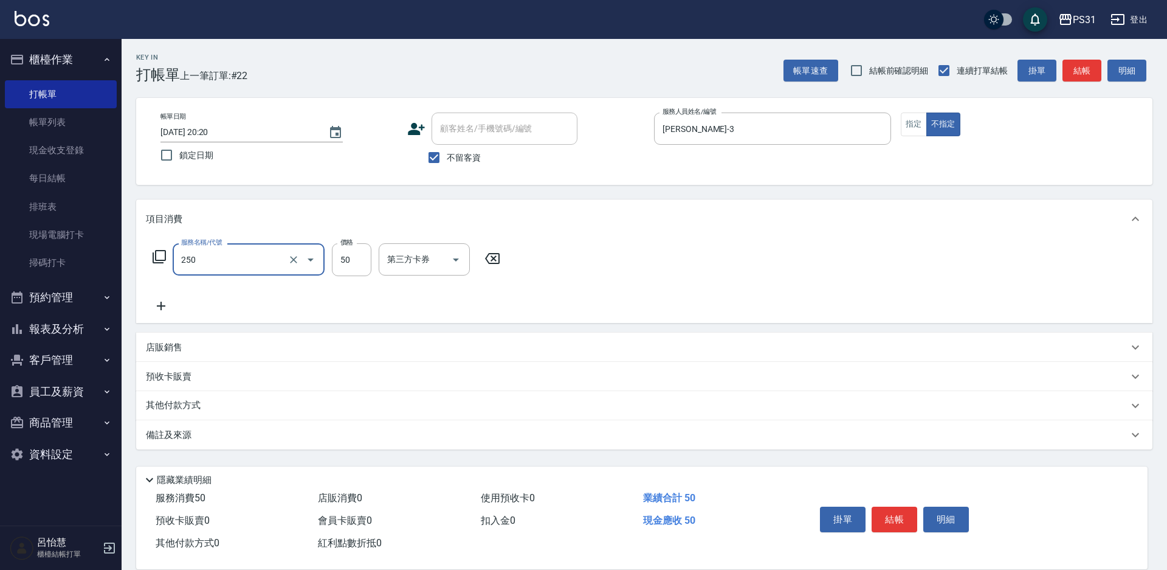
type input "剪瀏海(250)"
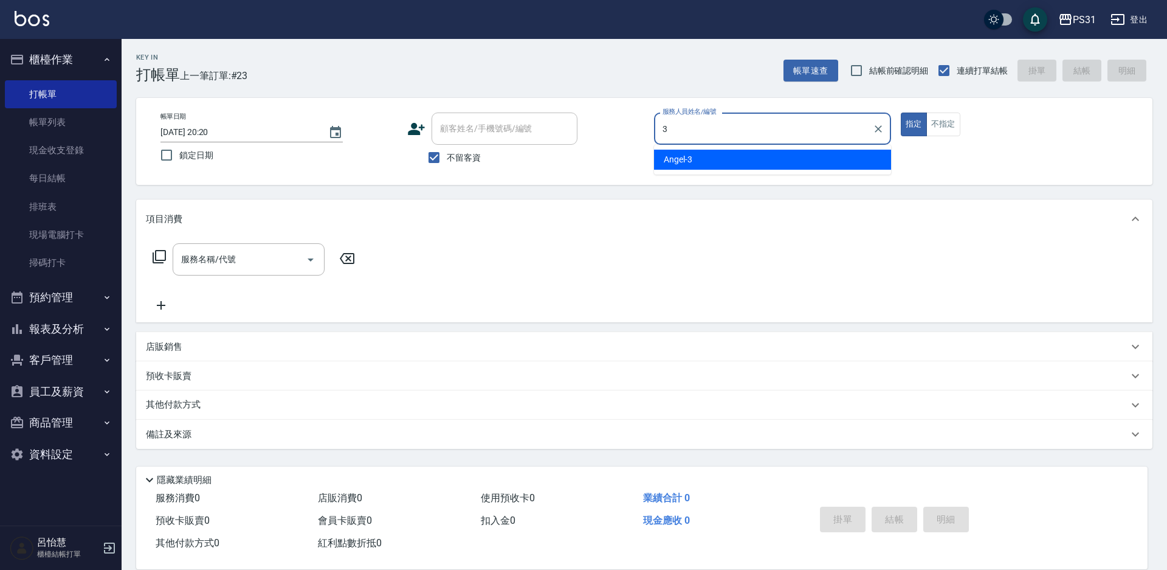
type input "[PERSON_NAME]-3"
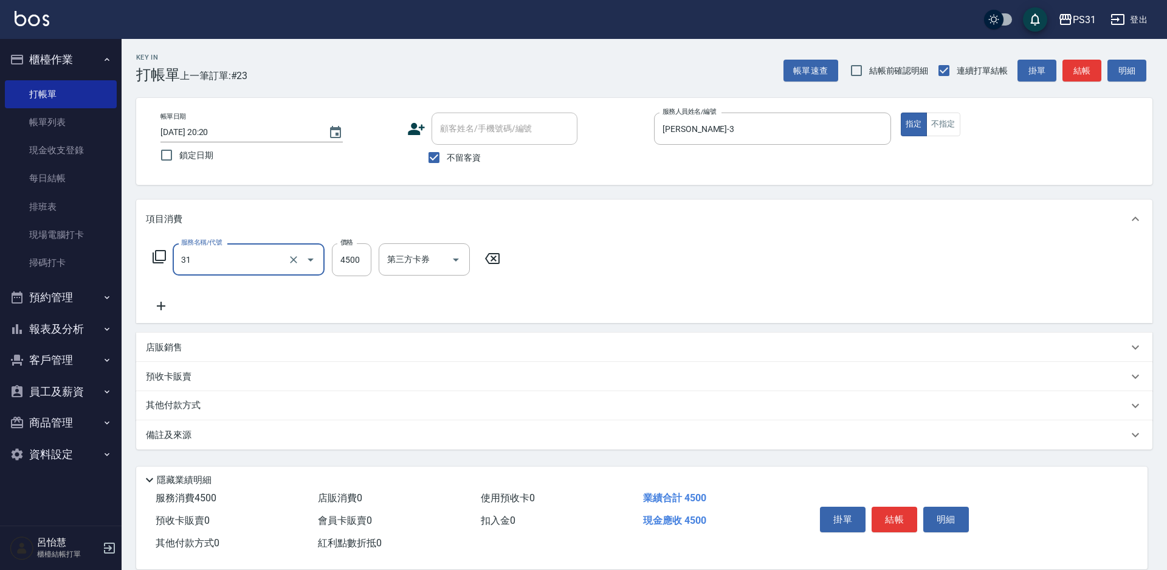
type input "燙髮A餐(31)"
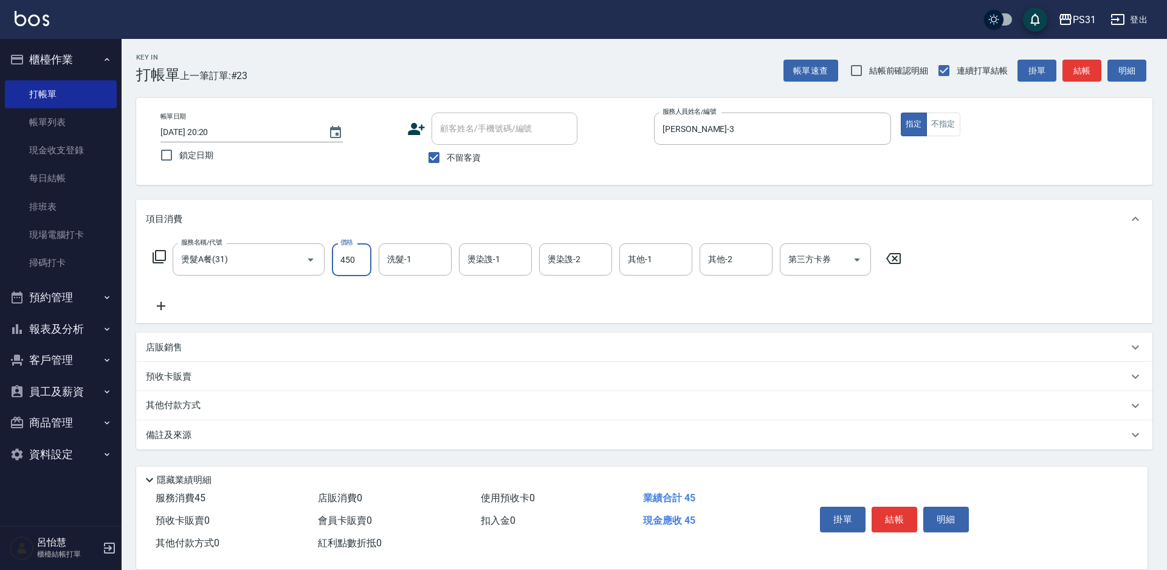
type input "4500"
type input "羊羊-23"
type input "[PERSON_NAME]-3"
type input "羊羊-23"
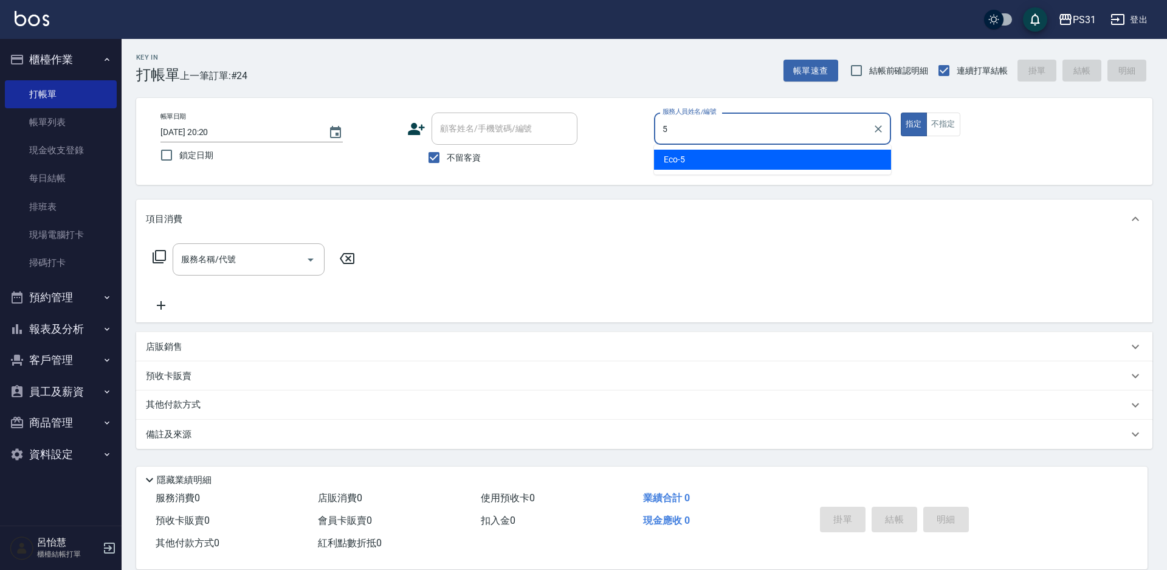
type input "Eco-5"
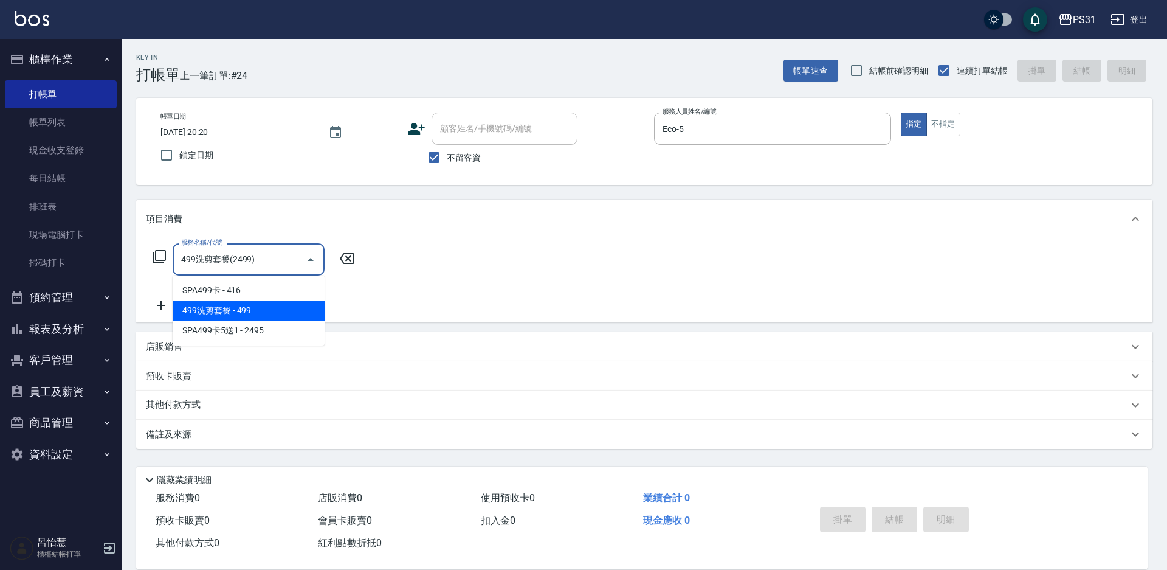
type input "499洗剪套餐(2499)"
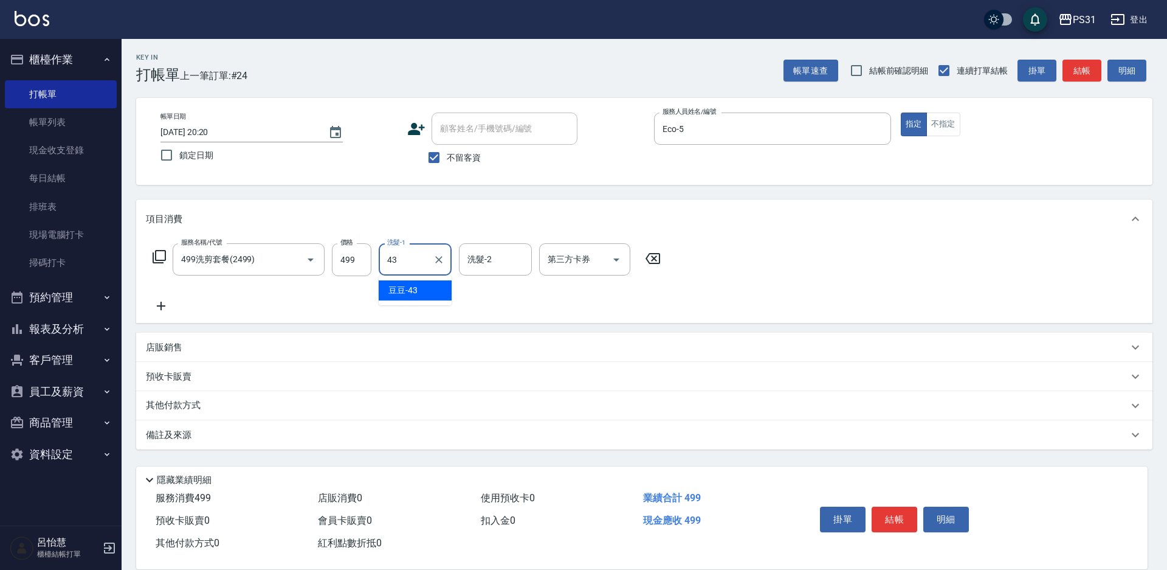
type input "豆豆-43"
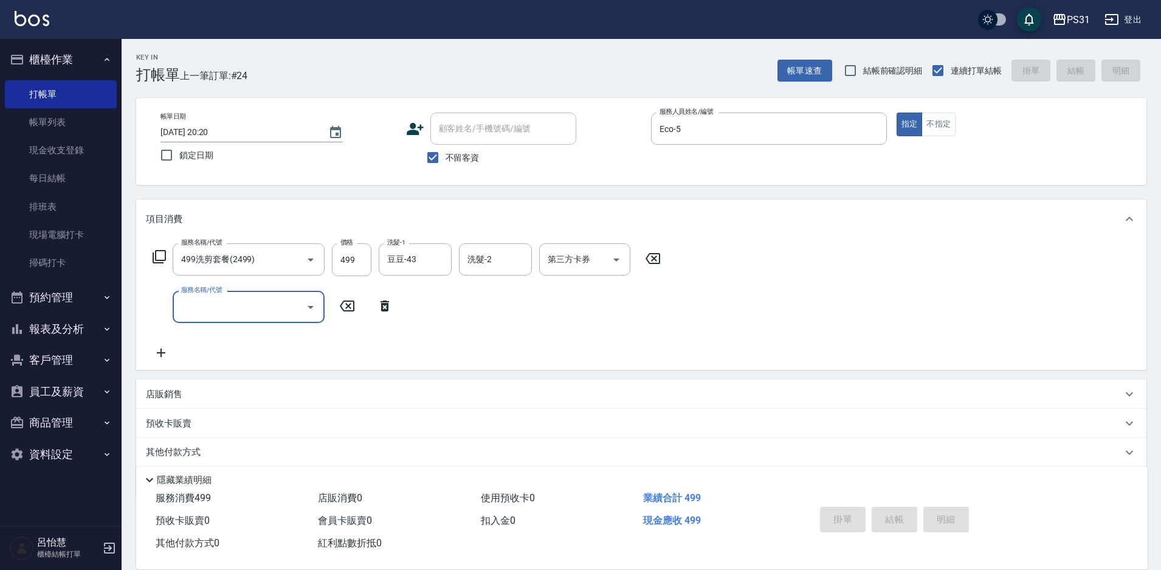
type input "[DATE] 20:21"
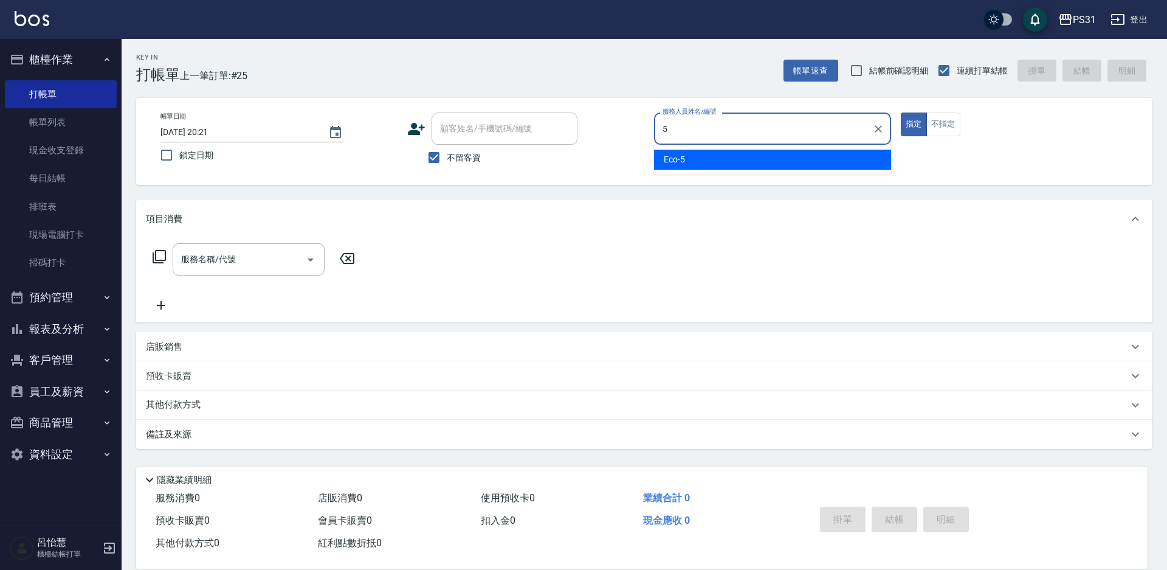
type input "Eco-5"
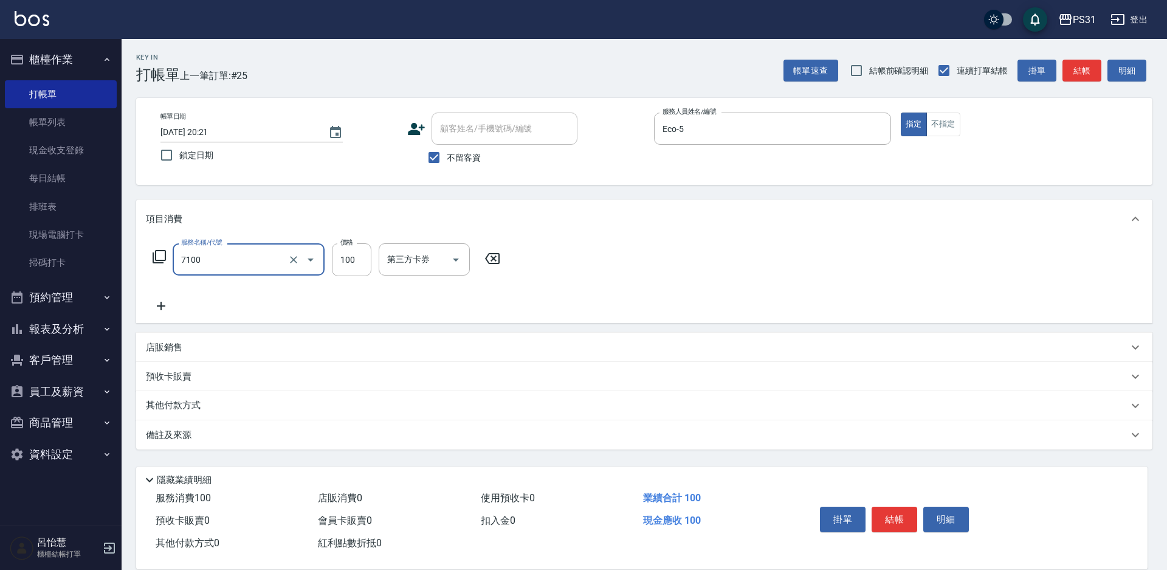
type input "造型(7100)"
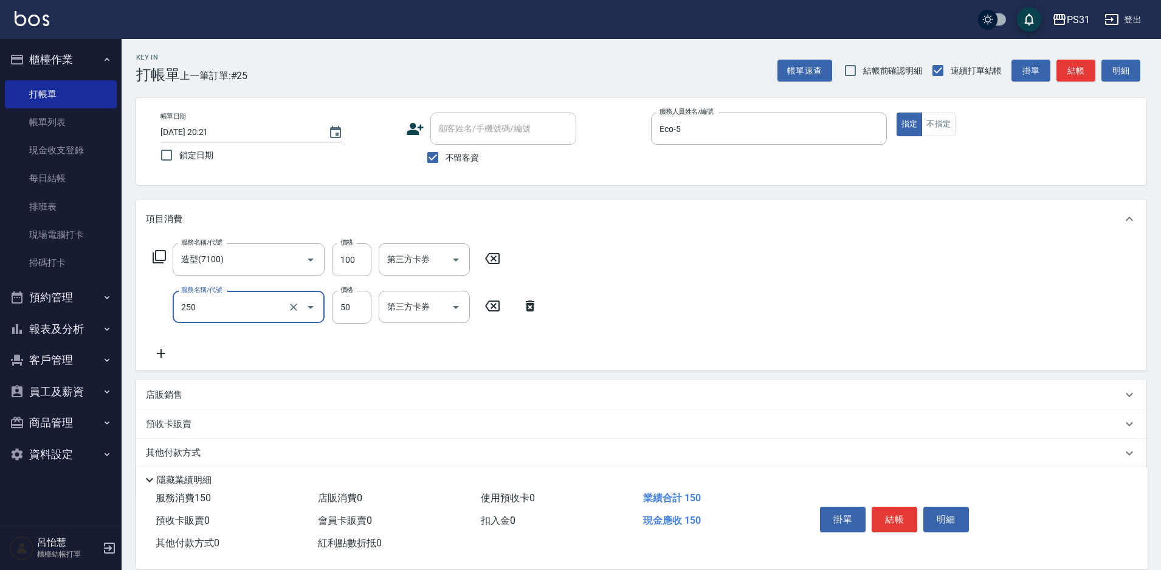
type input "剪瀏海(250)"
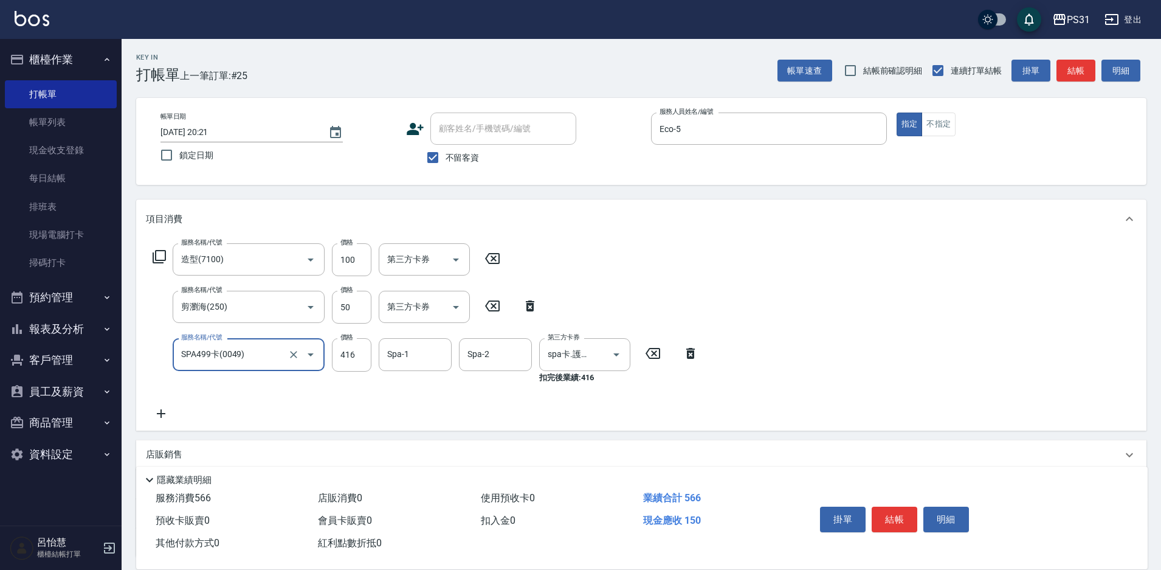
type input "SPA499卡(0049)"
type input "[PERSON_NAME]-20"
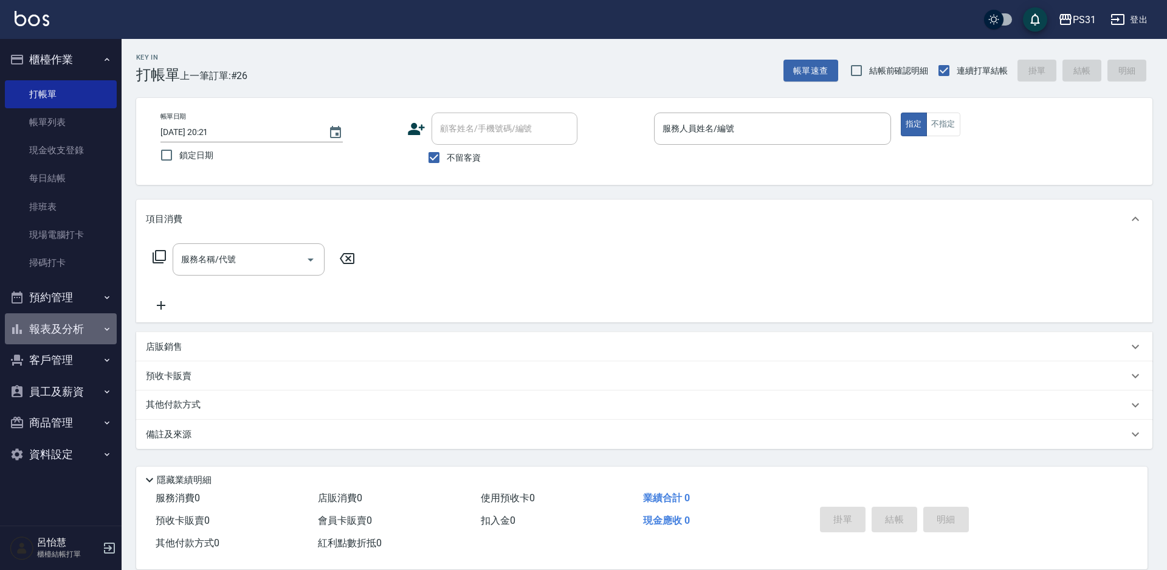
click at [67, 329] on button "報表及分析" at bounding box center [61, 329] width 112 height 32
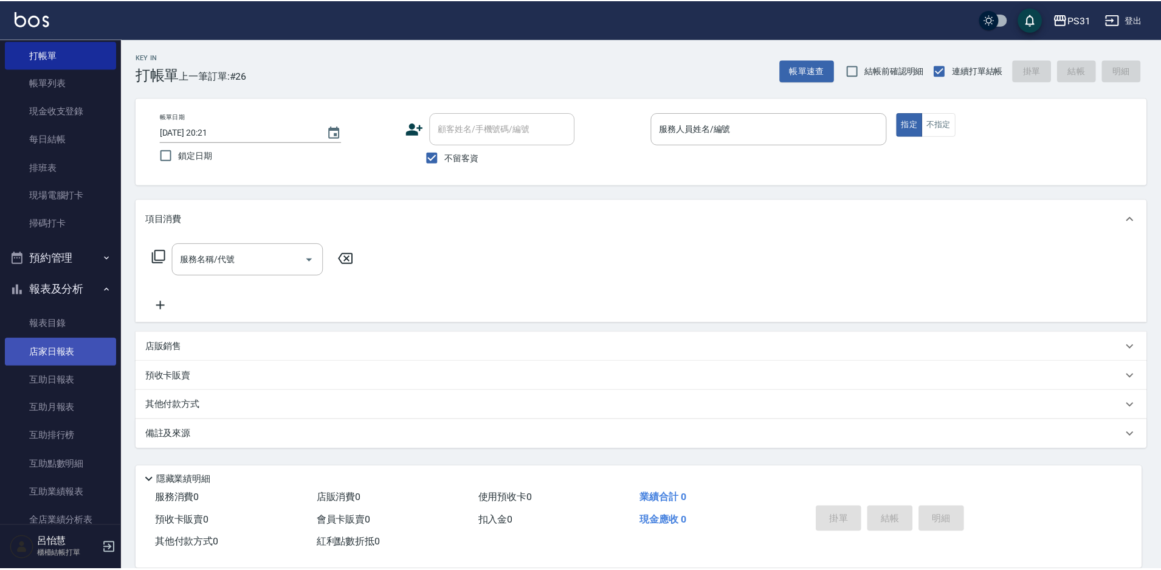
scroll to position [61, 0]
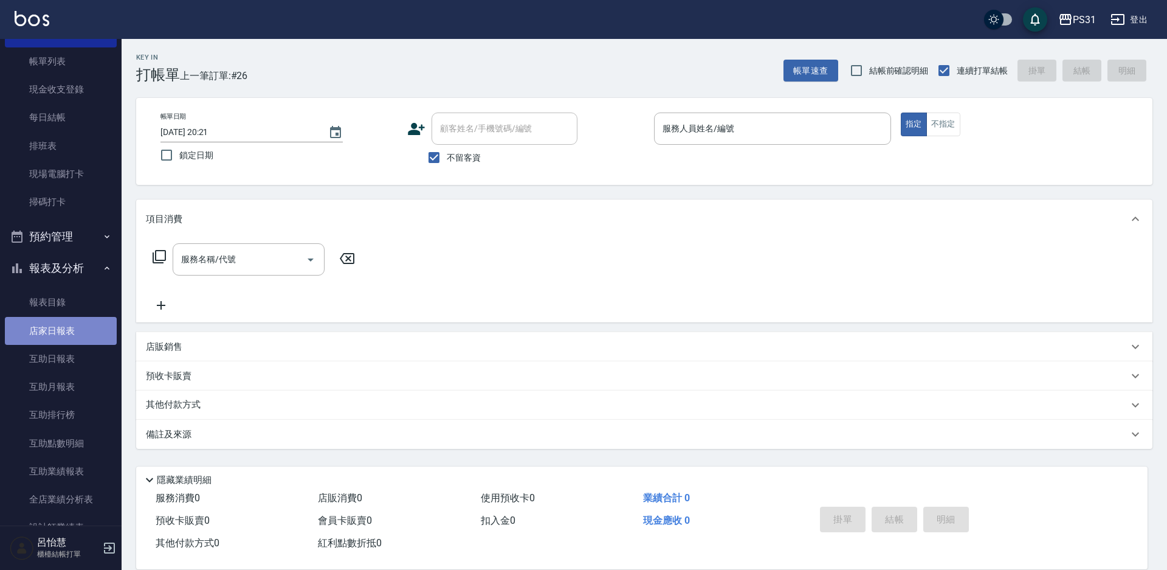
click at [65, 329] on link "店家日報表" at bounding box center [61, 331] width 112 height 28
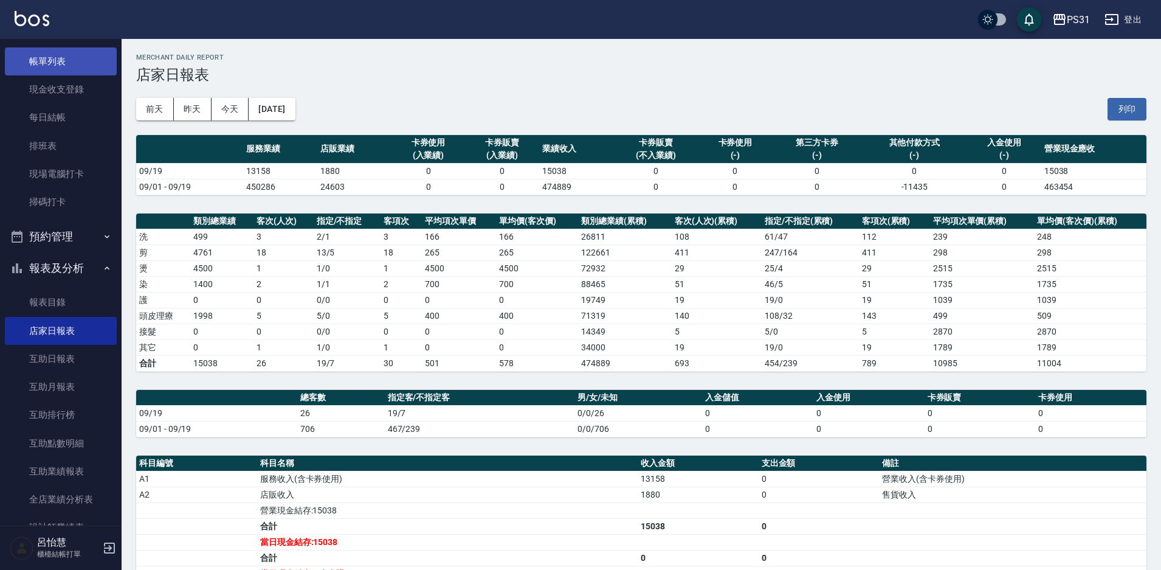
click at [50, 58] on link "帳單列表" at bounding box center [61, 61] width 112 height 28
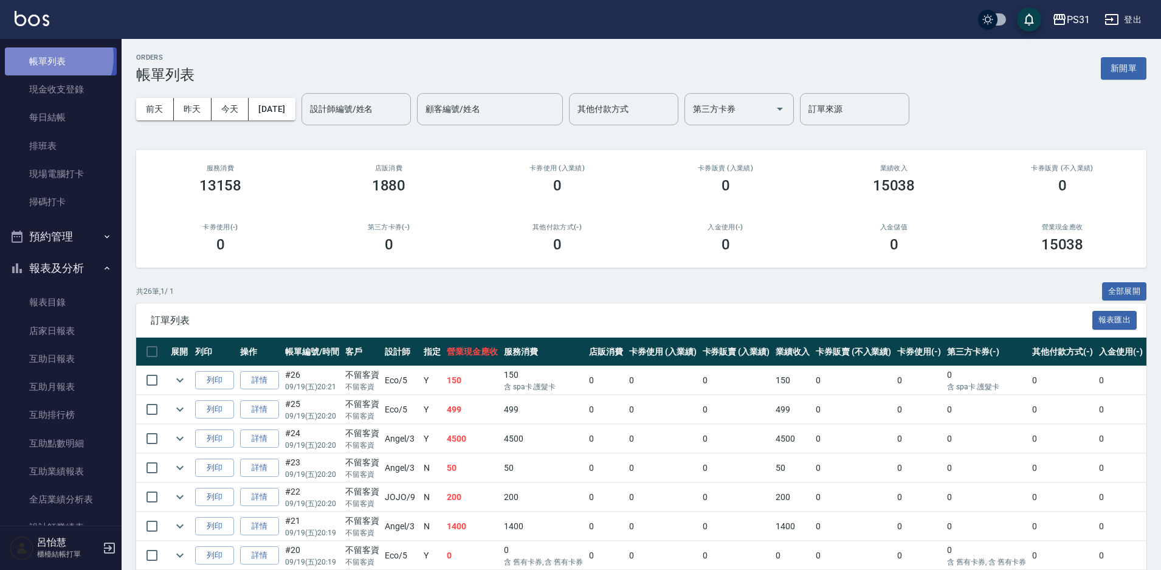
click at [50, 58] on link "帳單列表" at bounding box center [61, 61] width 112 height 28
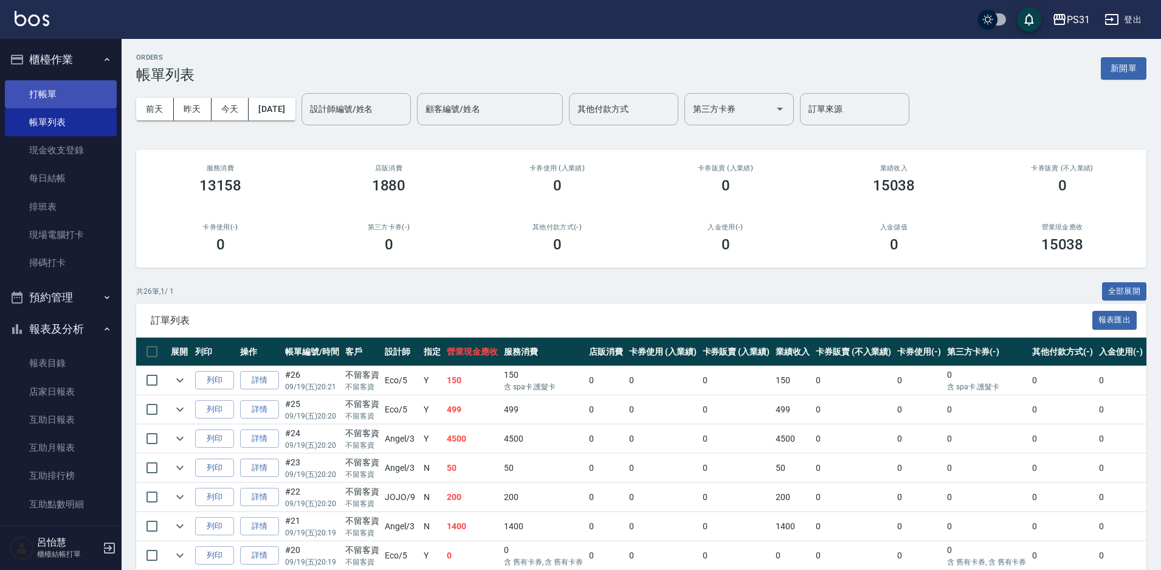
click at [69, 97] on link "打帳單" at bounding box center [61, 94] width 112 height 28
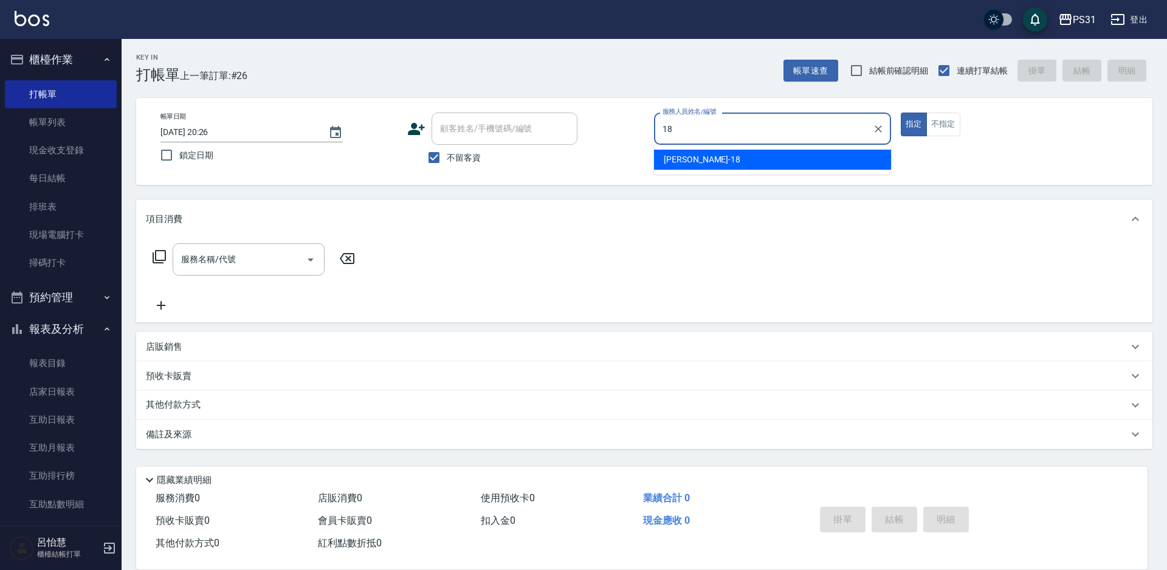
type input "18"
type button "true"
type input "[PERSON_NAME]-18"
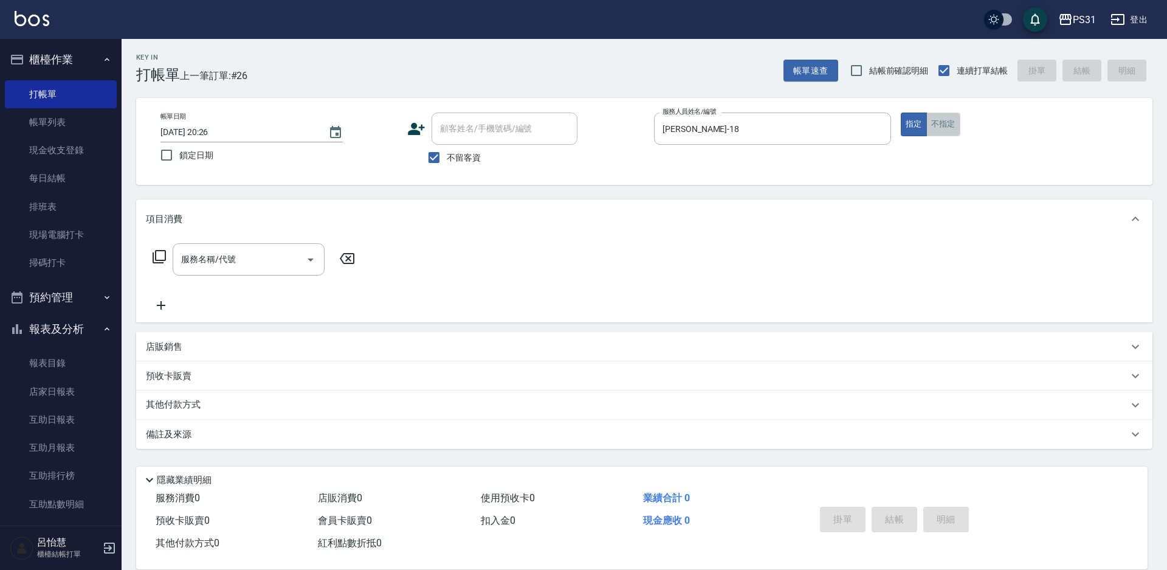
click at [826, 128] on button "不指定" at bounding box center [943, 124] width 34 height 24
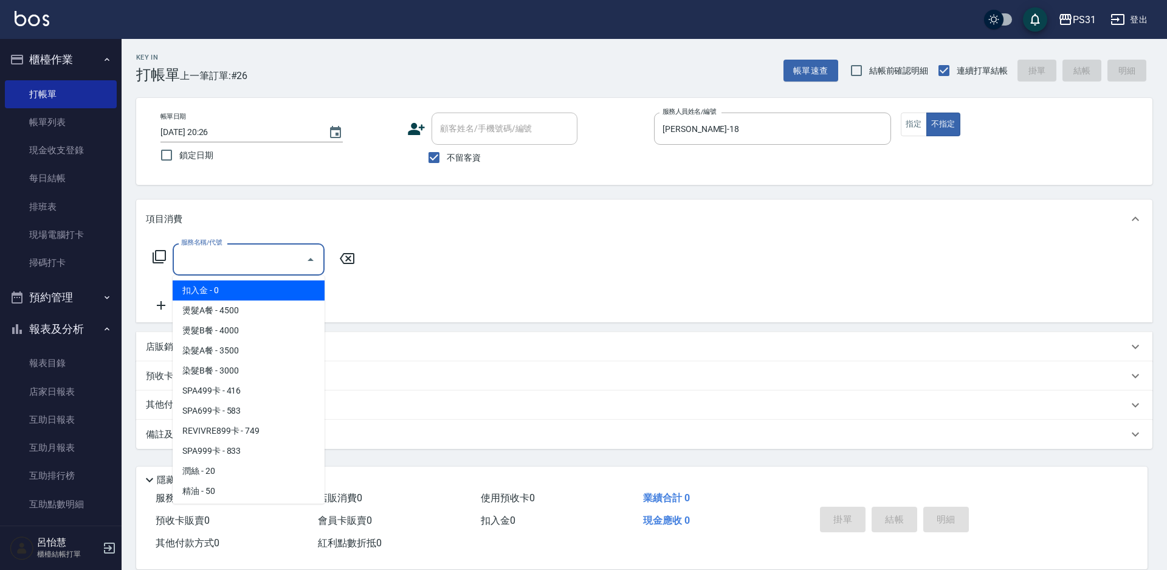
click at [210, 260] on div "服務名稱/代號 服務名稱/代號" at bounding box center [249, 259] width 152 height 32
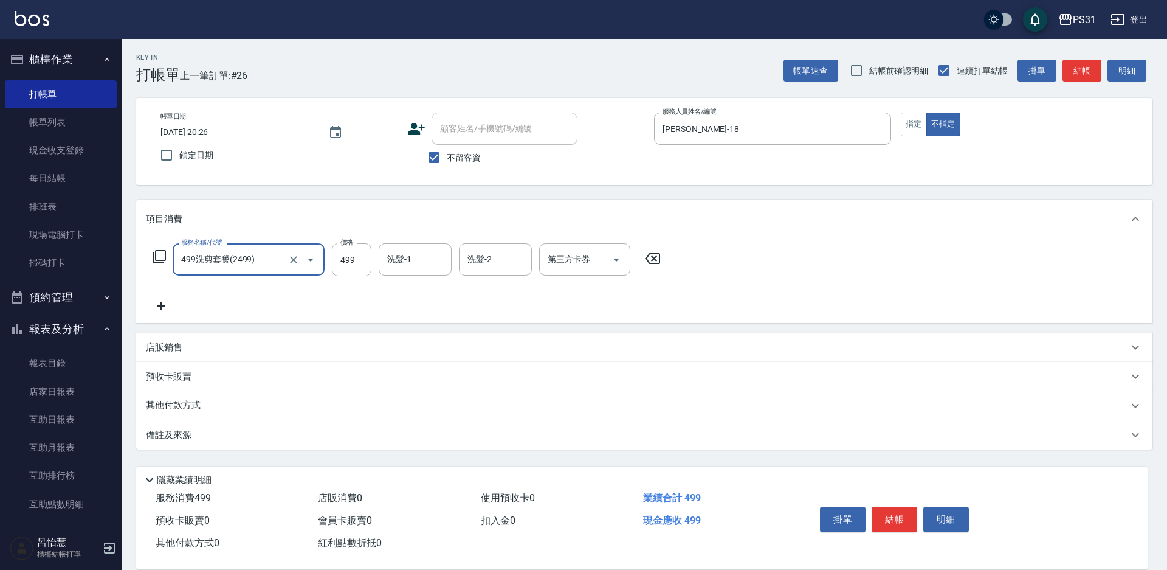
type input "499洗剪套餐(2499)"
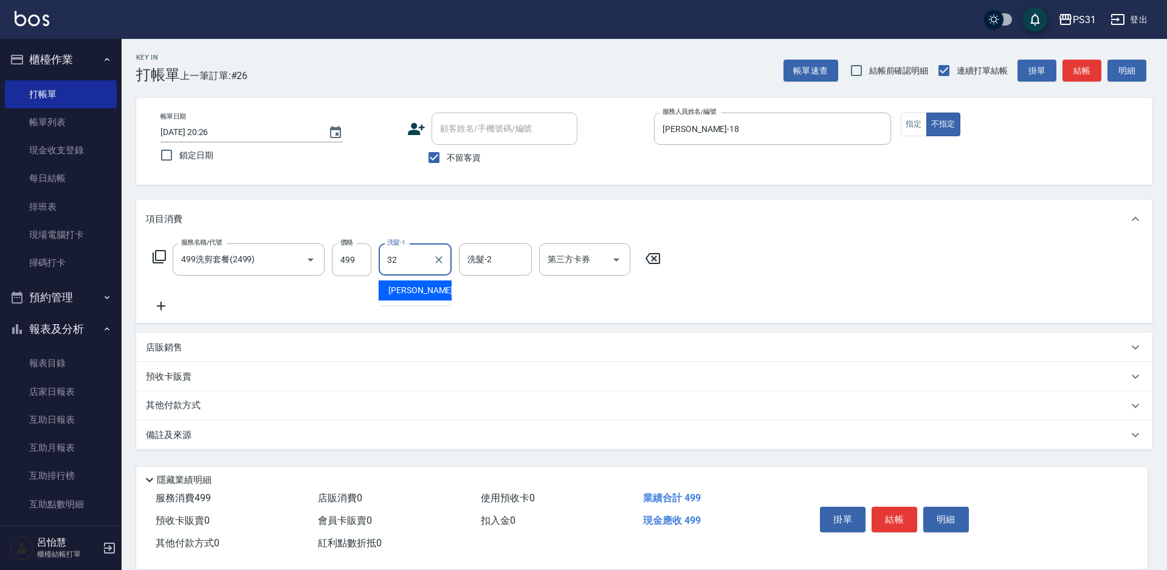
type input "[PERSON_NAME]-32"
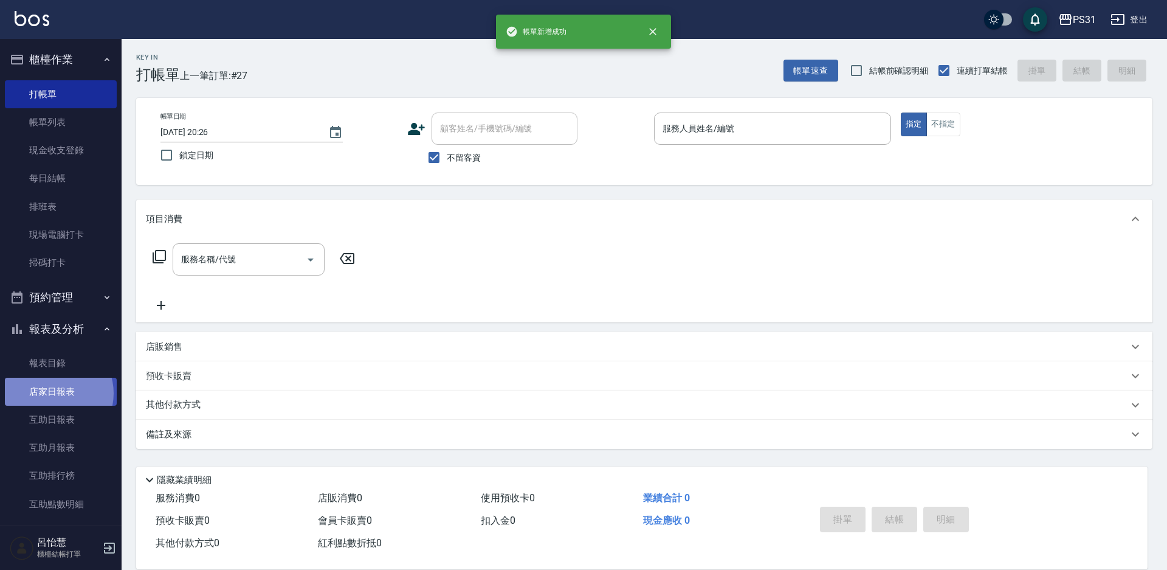
click at [53, 393] on link "店家日報表" at bounding box center [61, 391] width 112 height 28
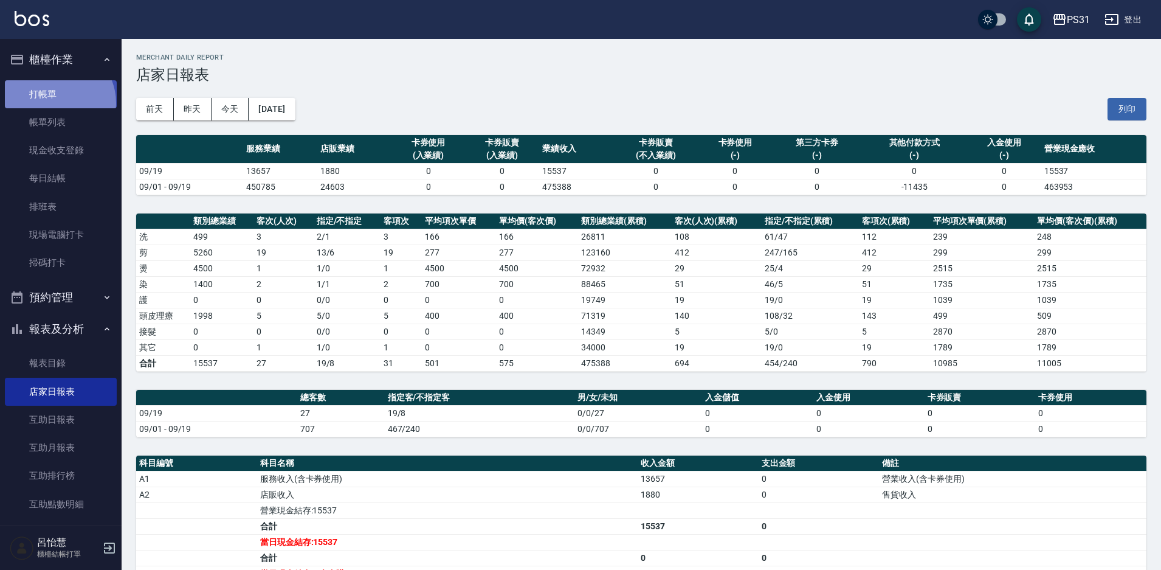
click at [53, 102] on link "打帳單" at bounding box center [61, 94] width 112 height 28
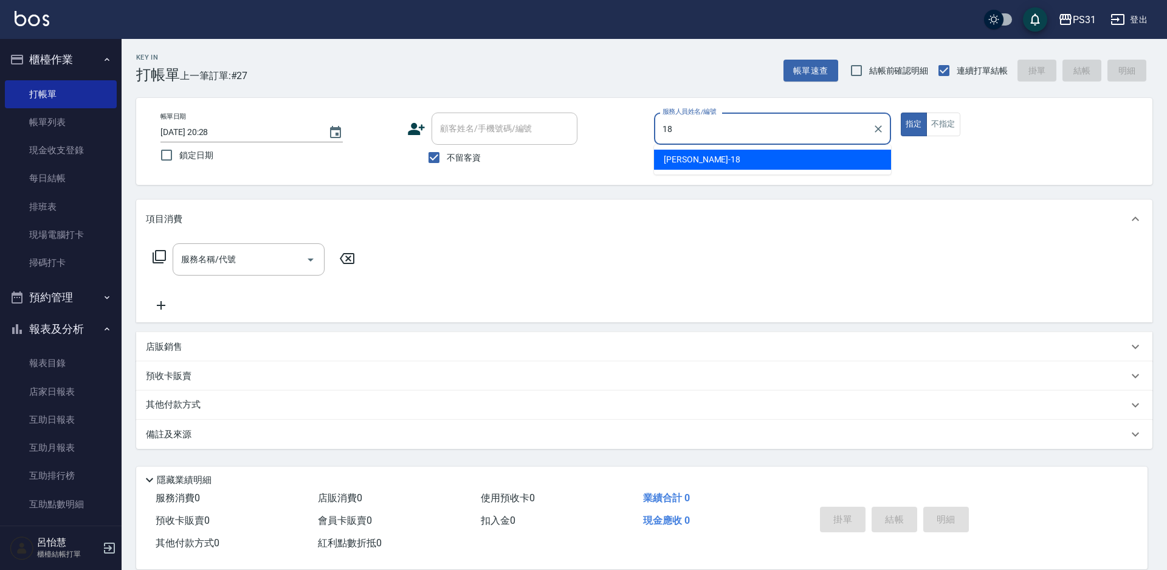
type input "18"
type button "true"
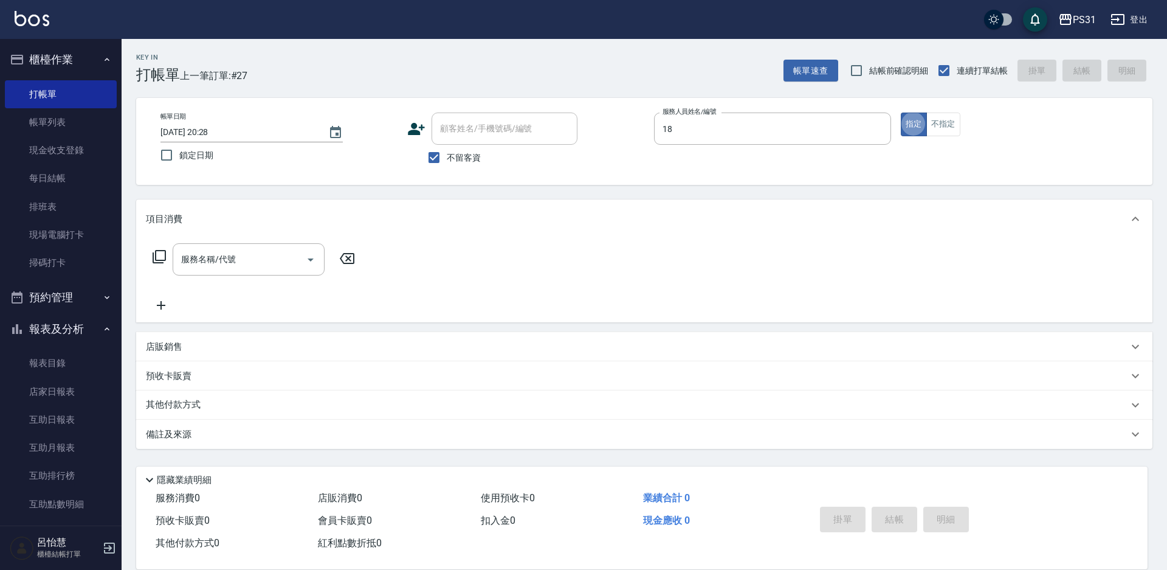
type input "[PERSON_NAME]-18"
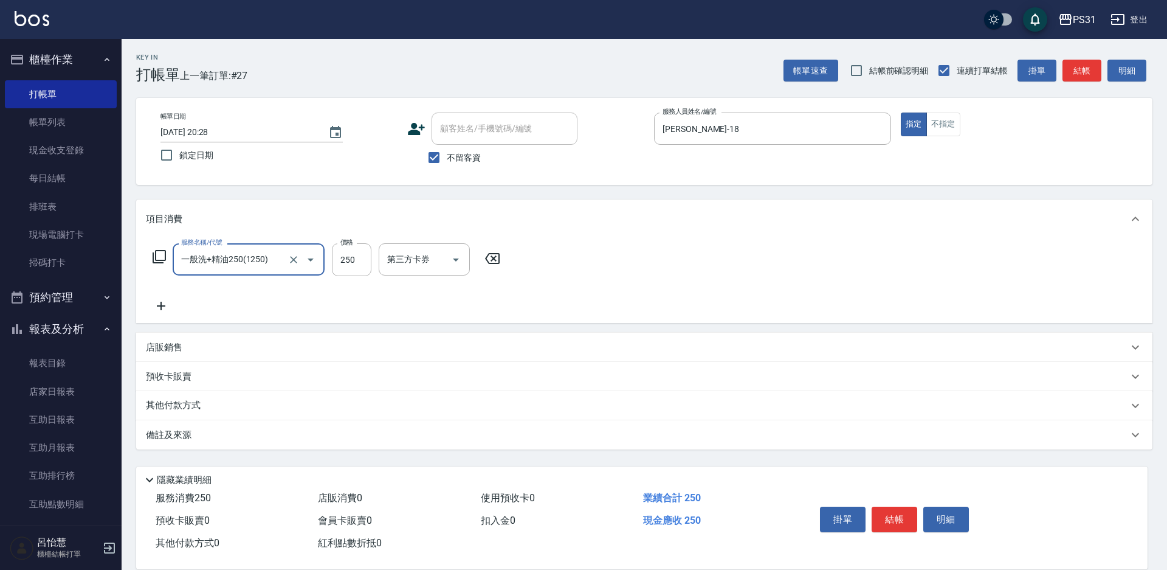
type input "一般洗+精油250(1250)"
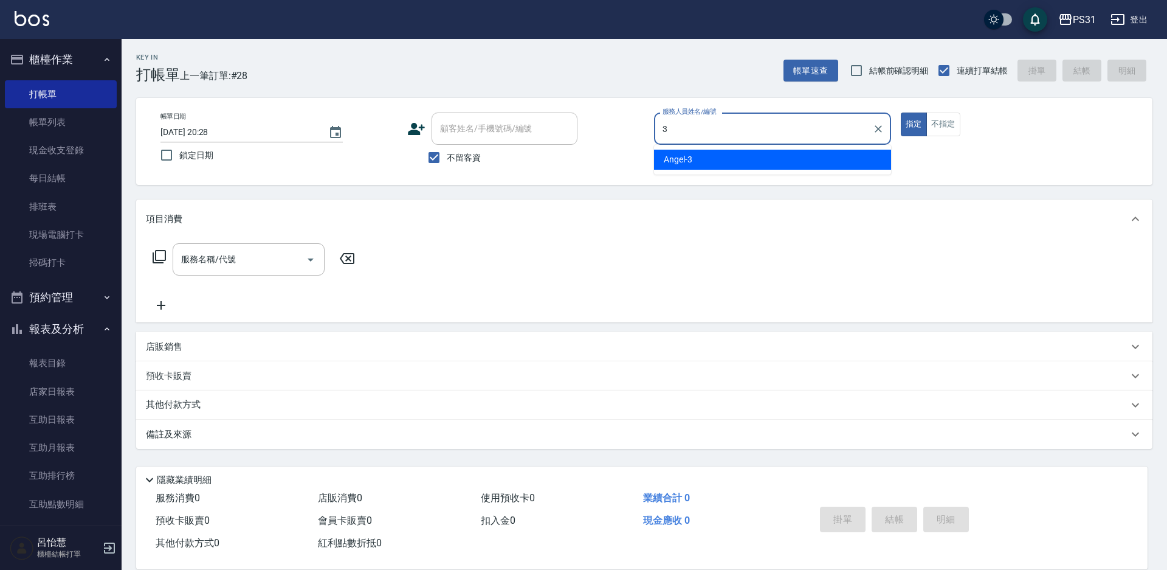
type input "[PERSON_NAME]-3"
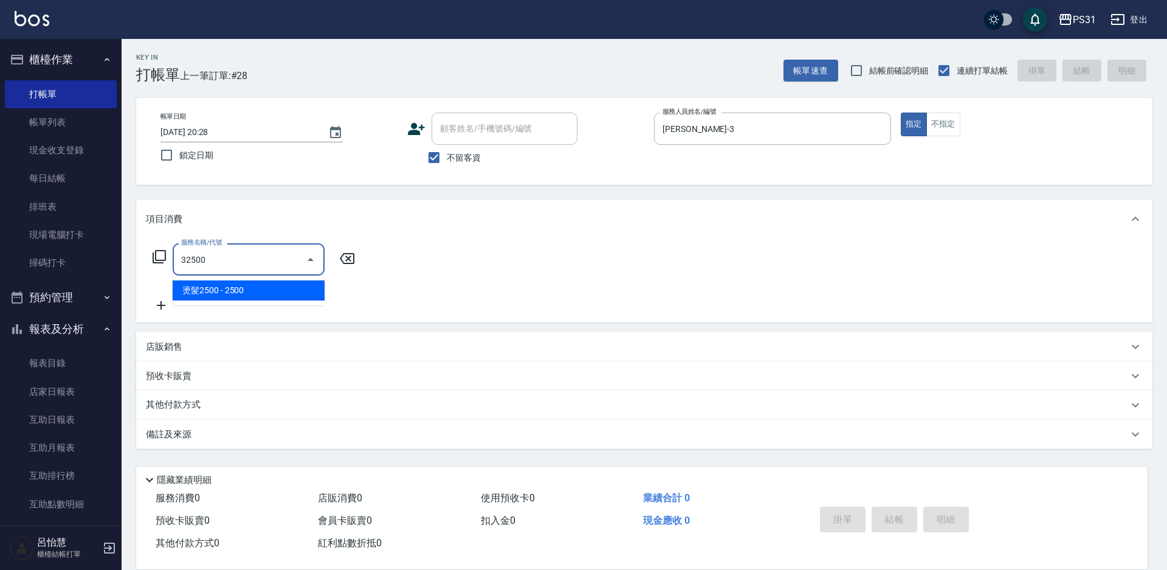
type input "燙髮2500(32500)"
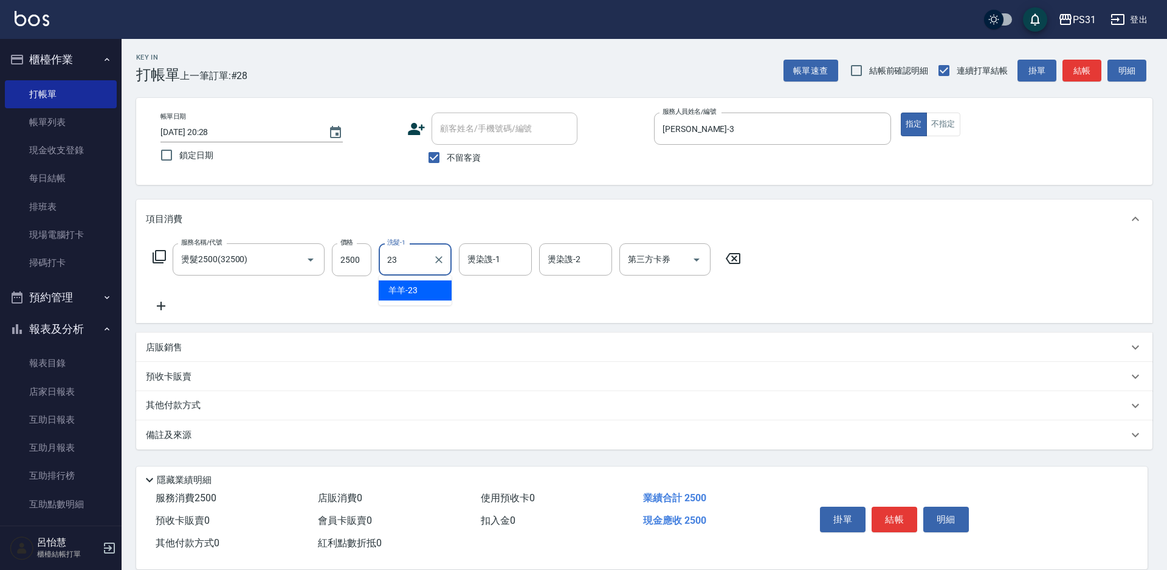
type input "羊羊-23"
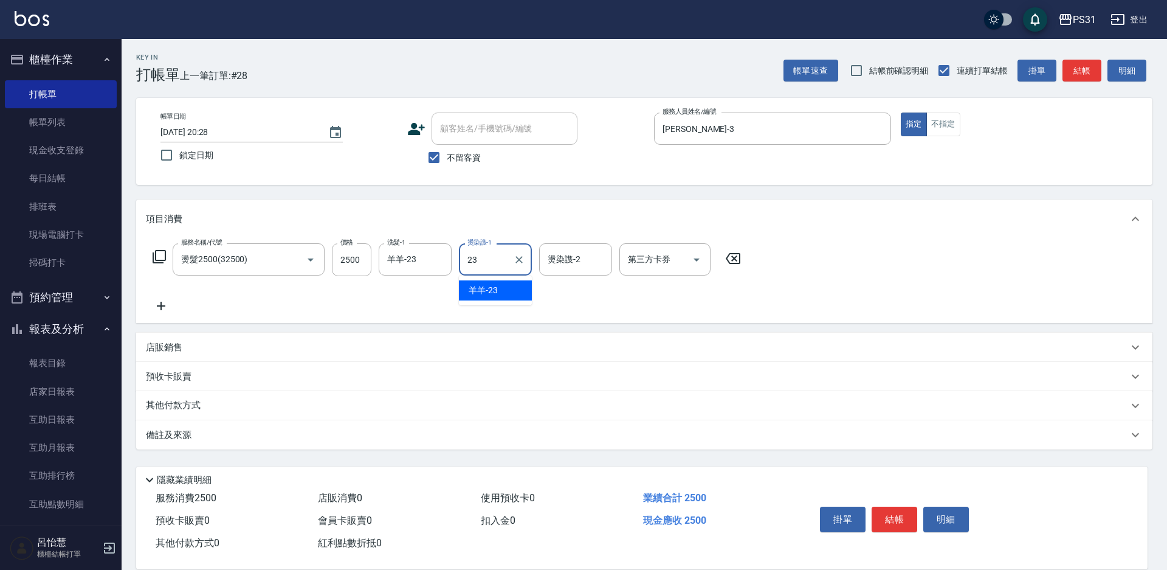
type input "羊羊-23"
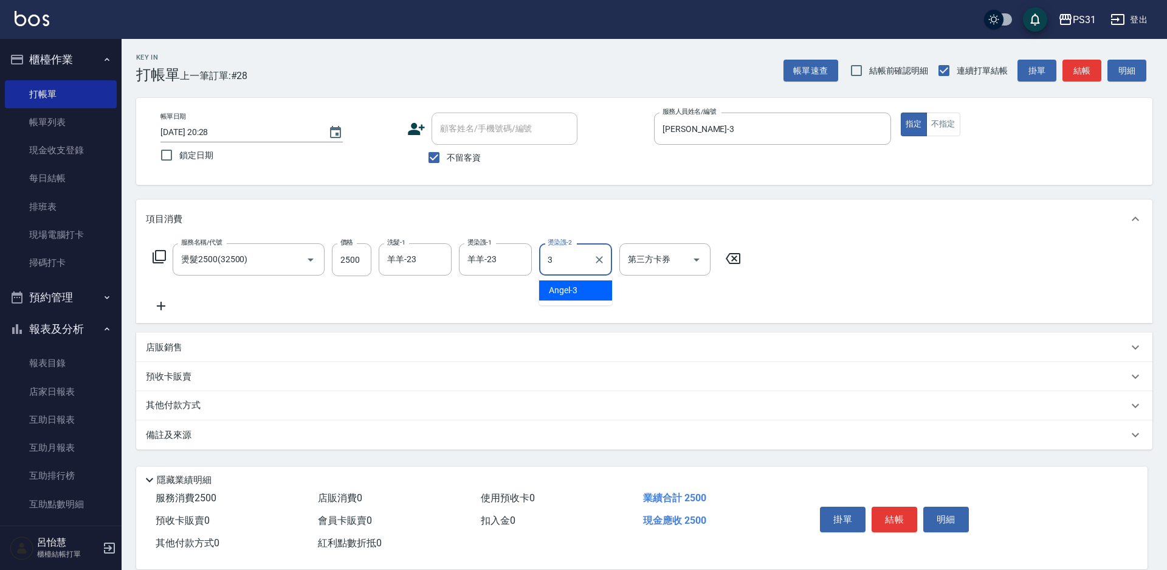
type input "[PERSON_NAME]-3"
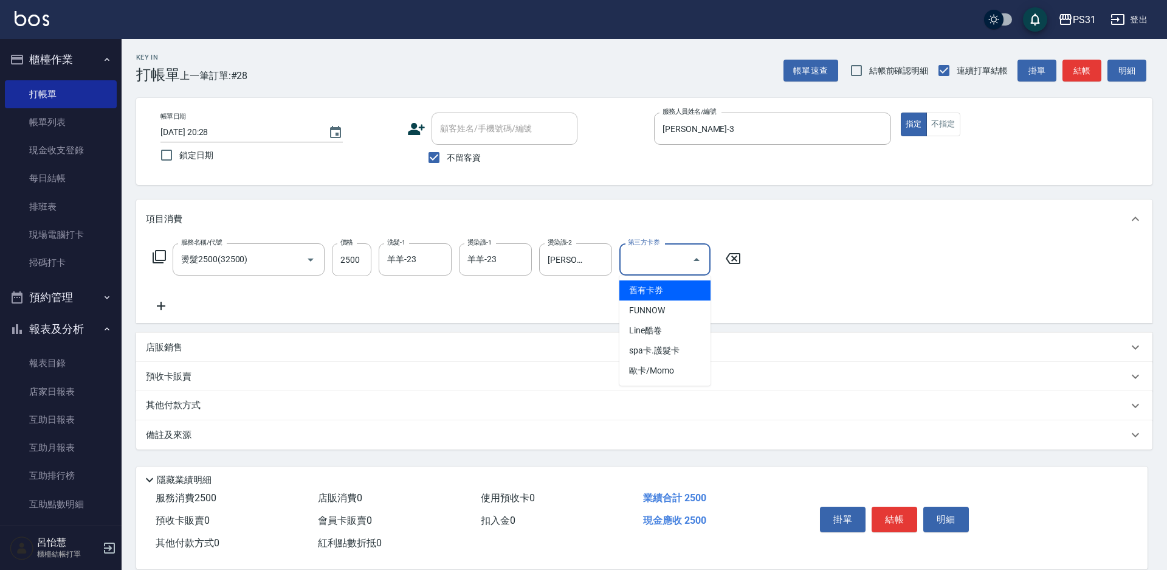
type input "舊有卡券"
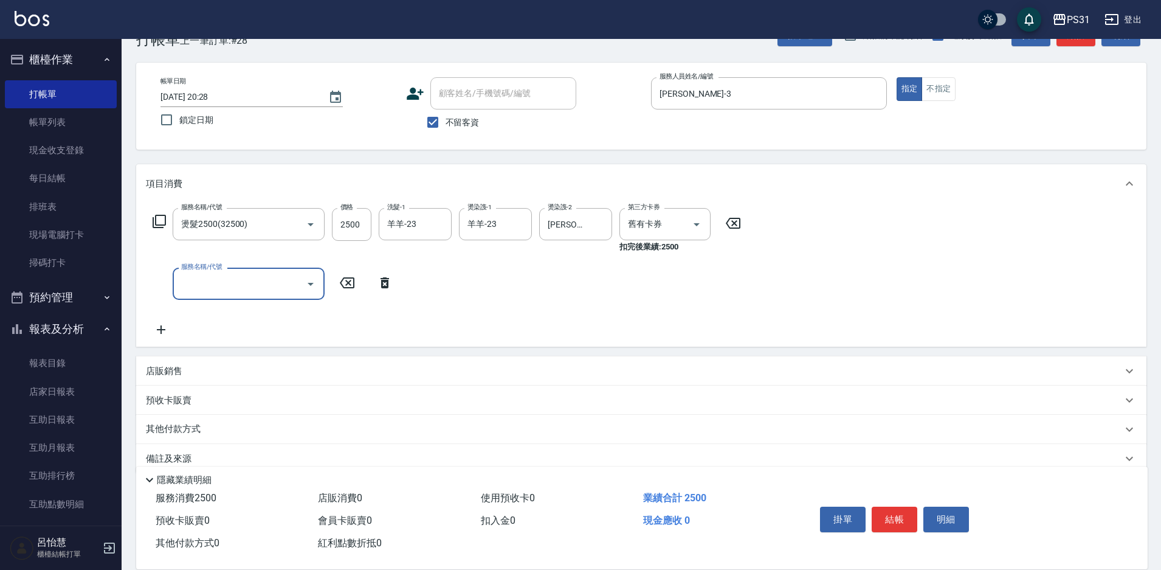
scroll to position [55, 0]
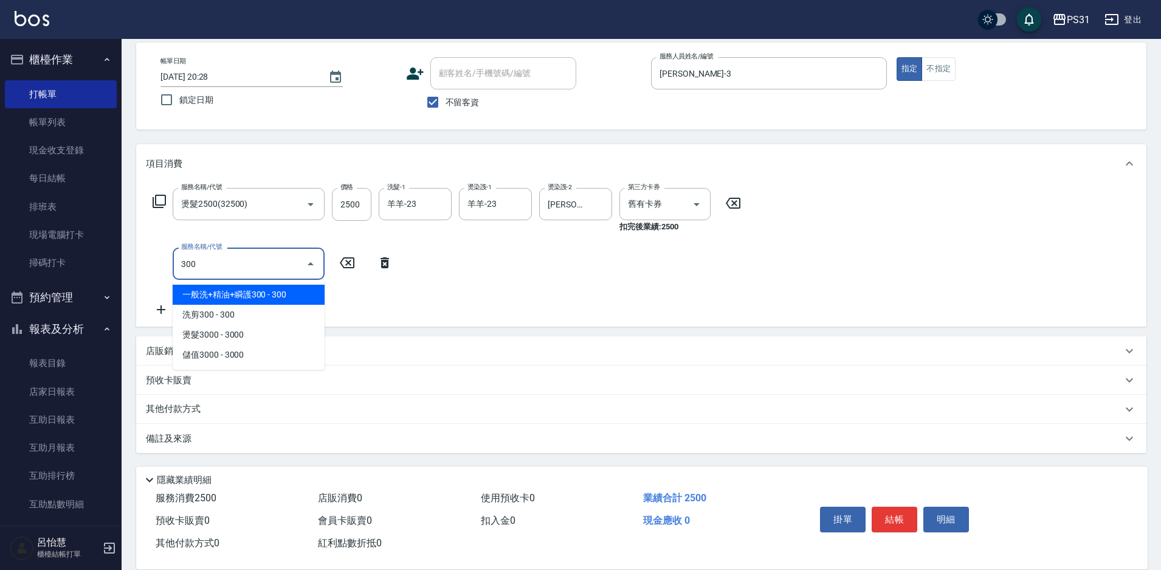
type input "300"
drag, startPoint x: 384, startPoint y: 261, endPoint x: 360, endPoint y: 260, distance: 24.3
click at [384, 261] on icon at bounding box center [385, 262] width 9 height 11
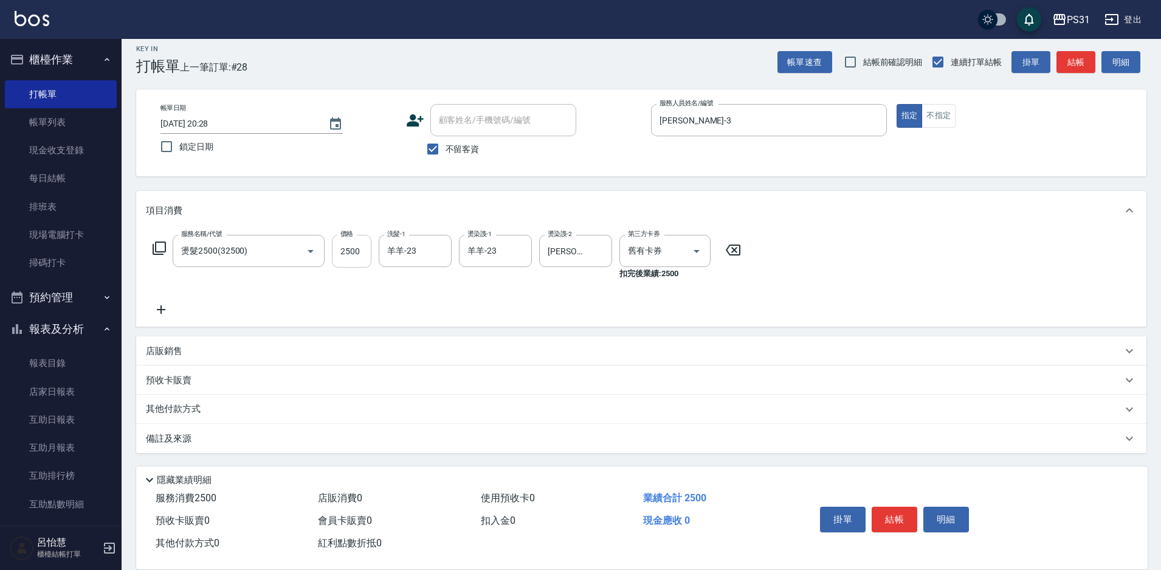
scroll to position [9, 0]
click at [161, 250] on icon at bounding box center [159, 248] width 15 height 15
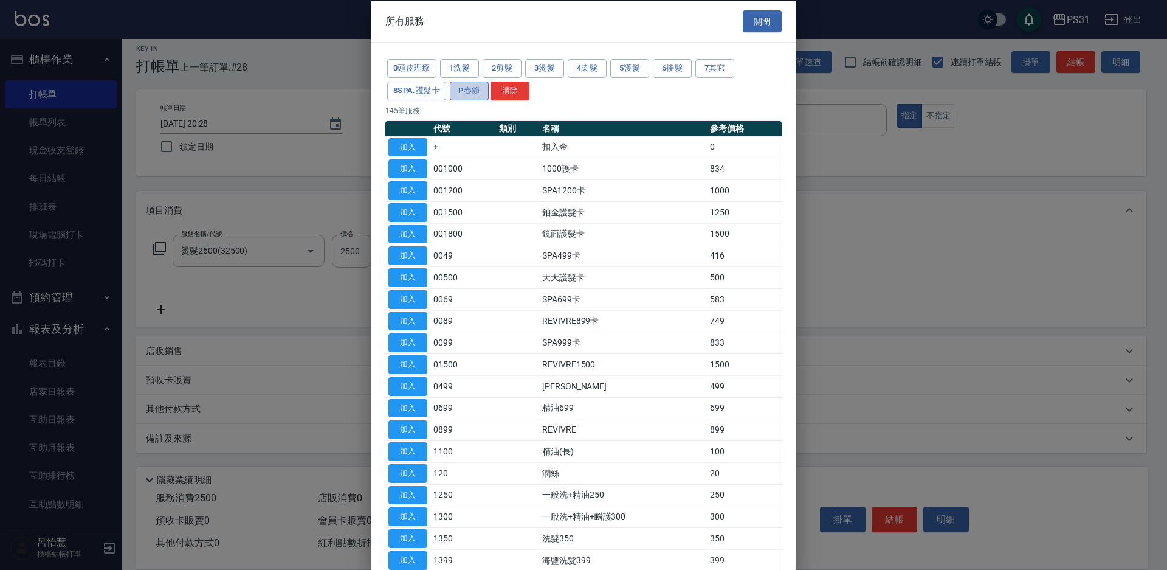
click at [463, 93] on button "P春節" at bounding box center [469, 90] width 39 height 19
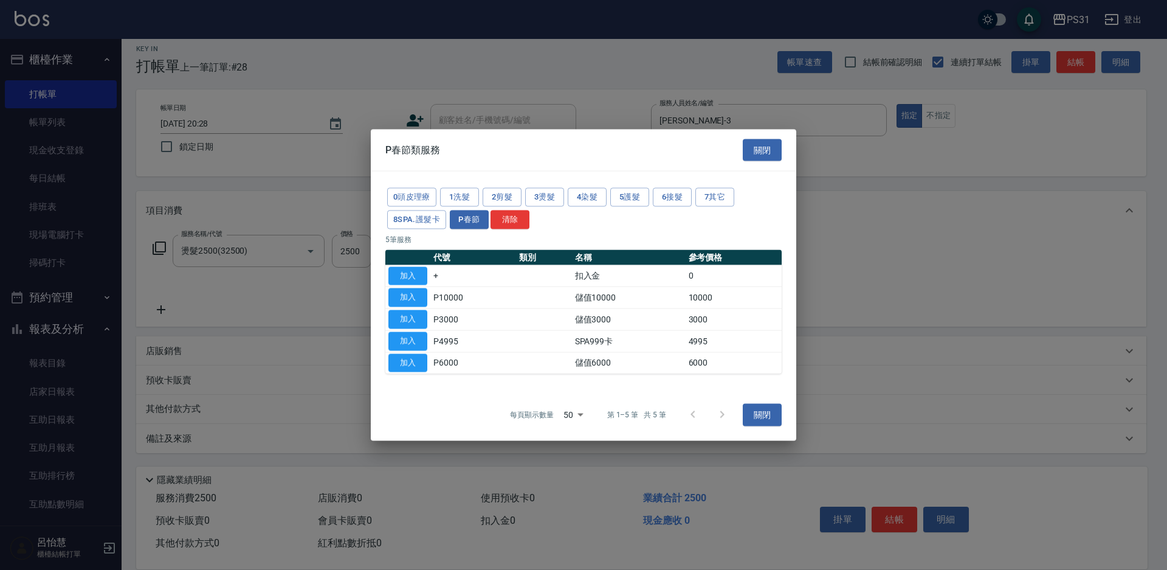
click at [458, 322] on td "P3000" at bounding box center [473, 319] width 86 height 22
click at [406, 315] on button "加入" at bounding box center [407, 319] width 39 height 19
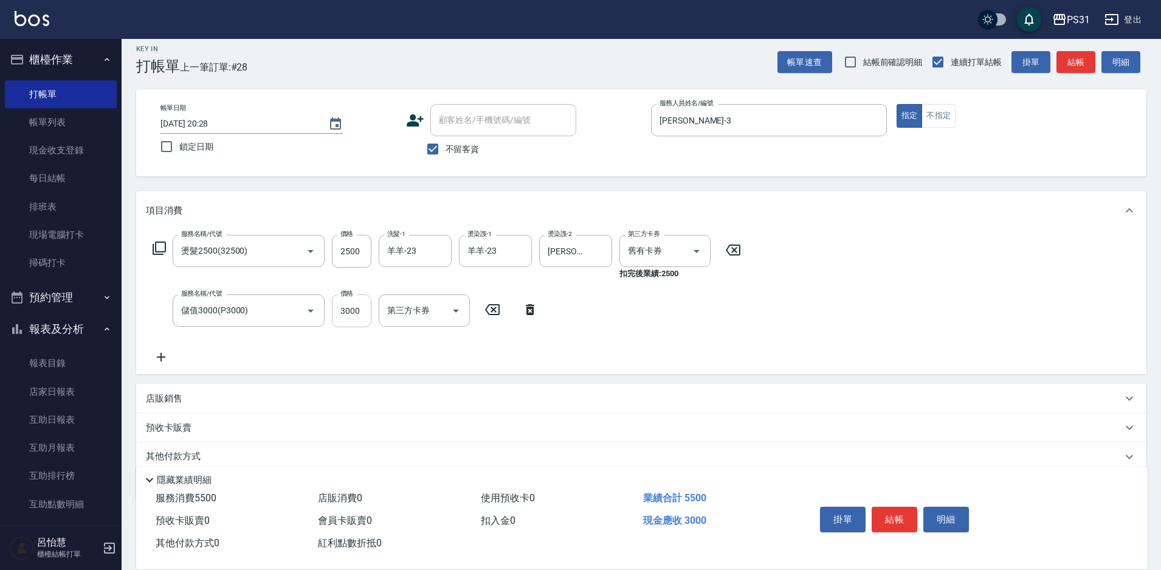
click at [361, 308] on input "3000" at bounding box center [352, 310] width 40 height 33
type input "2000"
click at [456, 308] on icon "Open" at bounding box center [456, 310] width 15 height 15
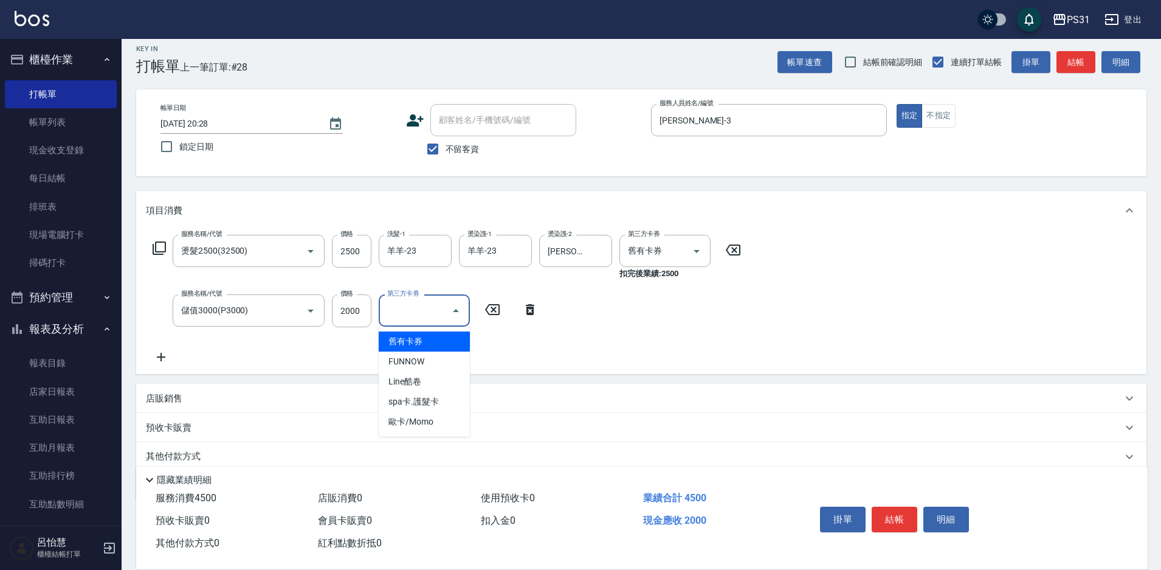
click at [640, 365] on div "服務名稱/代號 燙髮2500(32500) 服務名稱/代號 價格 2500 價格 洗髮-1 羊羊-23 洗髮-1 燙染謢-1 羊羊-23 燙染謢-1 燙染謢-…" at bounding box center [641, 302] width 1010 height 144
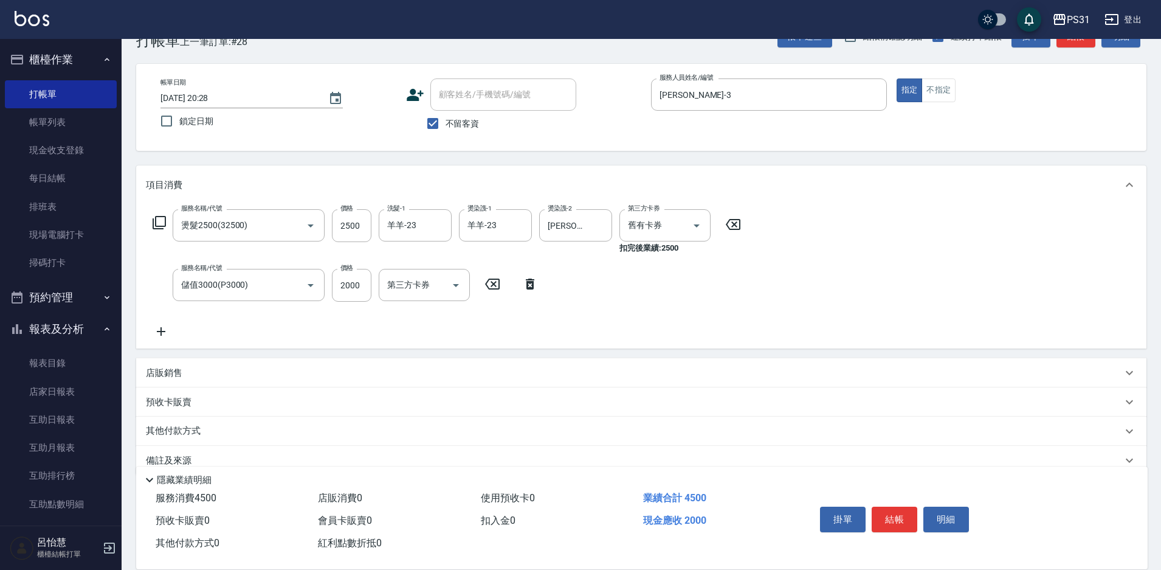
scroll to position [56, 0]
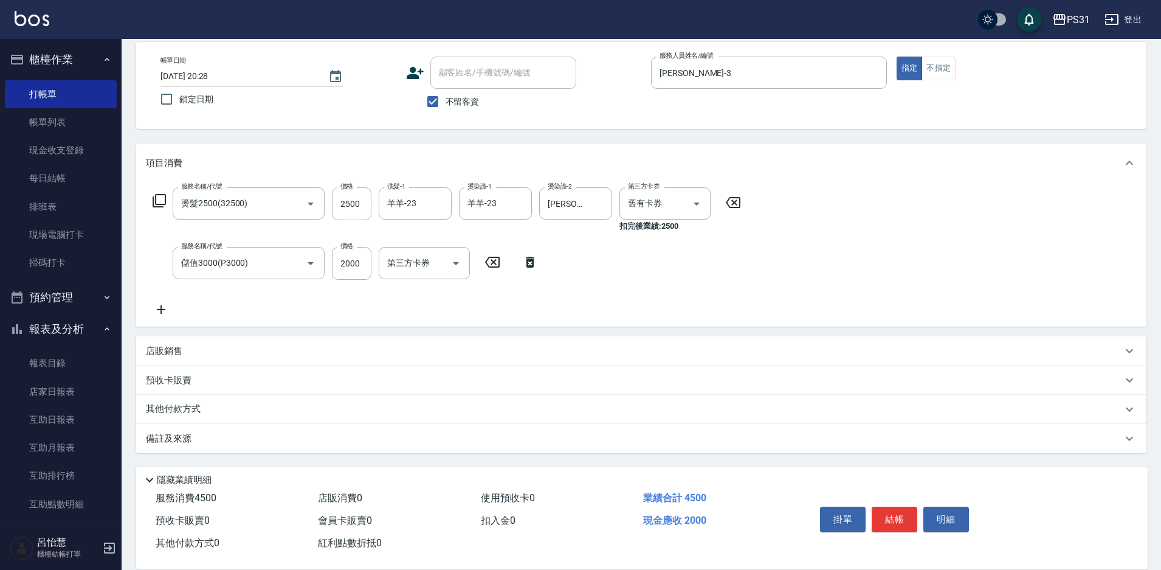
click at [196, 404] on p "其他付款方式" at bounding box center [176, 408] width 61 height 13
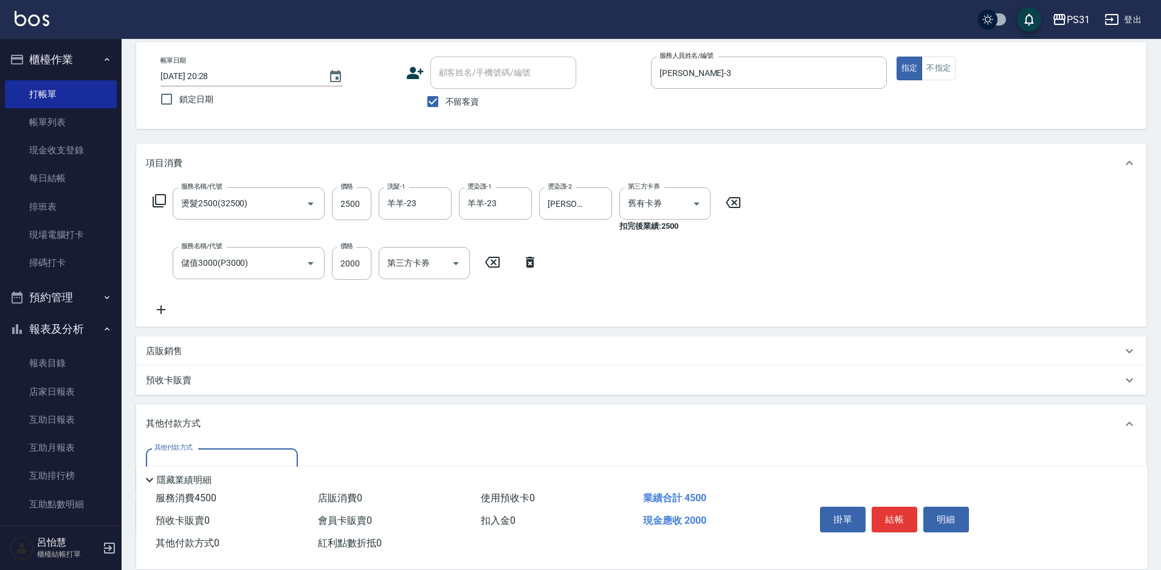
scroll to position [133, 0]
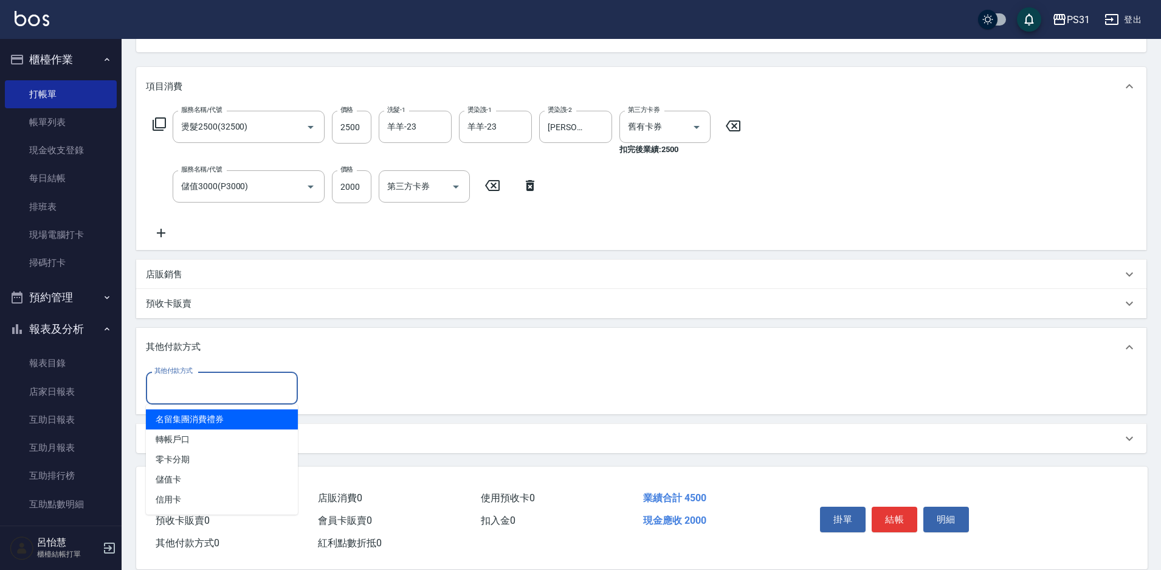
click at [238, 384] on input "其他付款方式" at bounding box center [221, 387] width 141 height 21
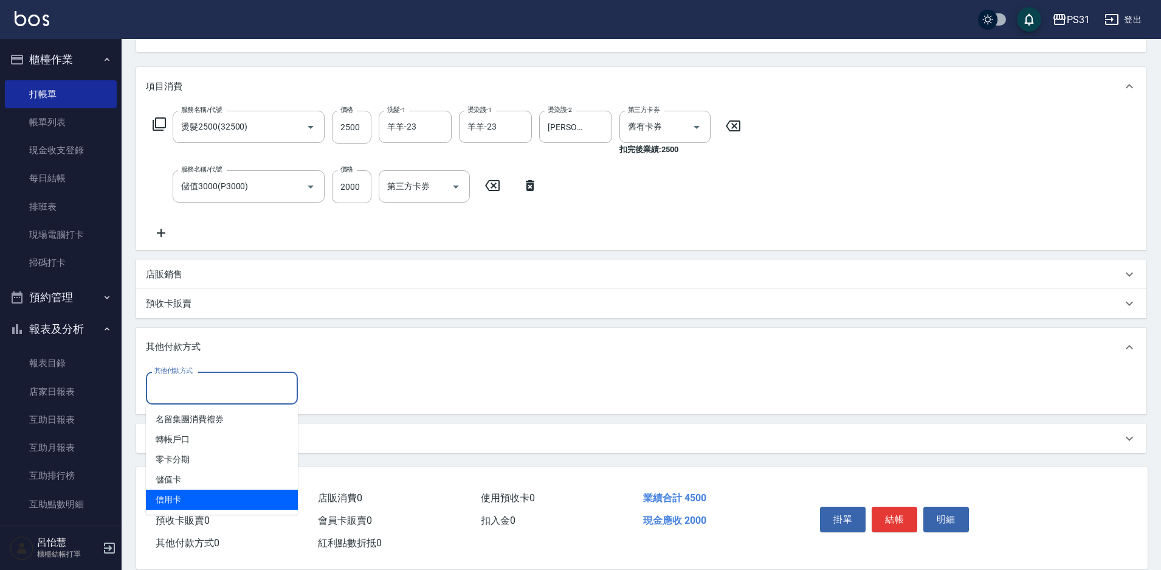
click at [202, 404] on span "信用卡" at bounding box center [222, 499] width 152 height 20
type input "信用卡"
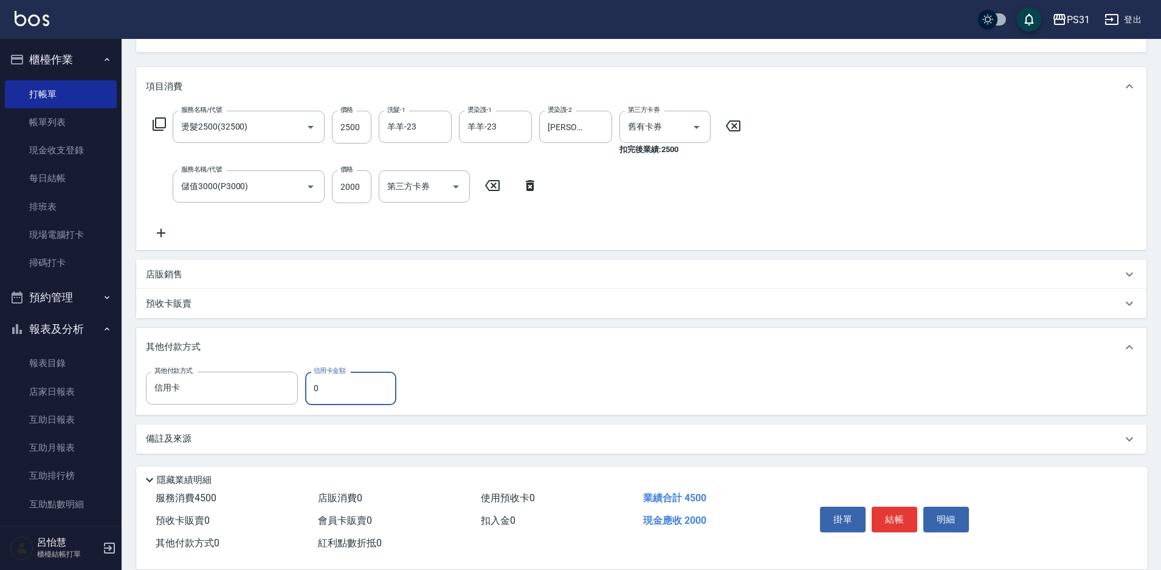
click at [306, 387] on input "0" at bounding box center [350, 387] width 91 height 33
type input "2000"
click at [826, 234] on div "服務名稱/代號 燙髮2500(32500) 服務名稱/代號 價格 2500 價格 洗髮-1 羊羊-23 洗髮-1 燙染謢-1 羊羊-23 燙染謢-1 燙染謢-…" at bounding box center [641, 178] width 1010 height 144
click at [826, 404] on button "結帳" at bounding box center [895, 519] width 46 height 26
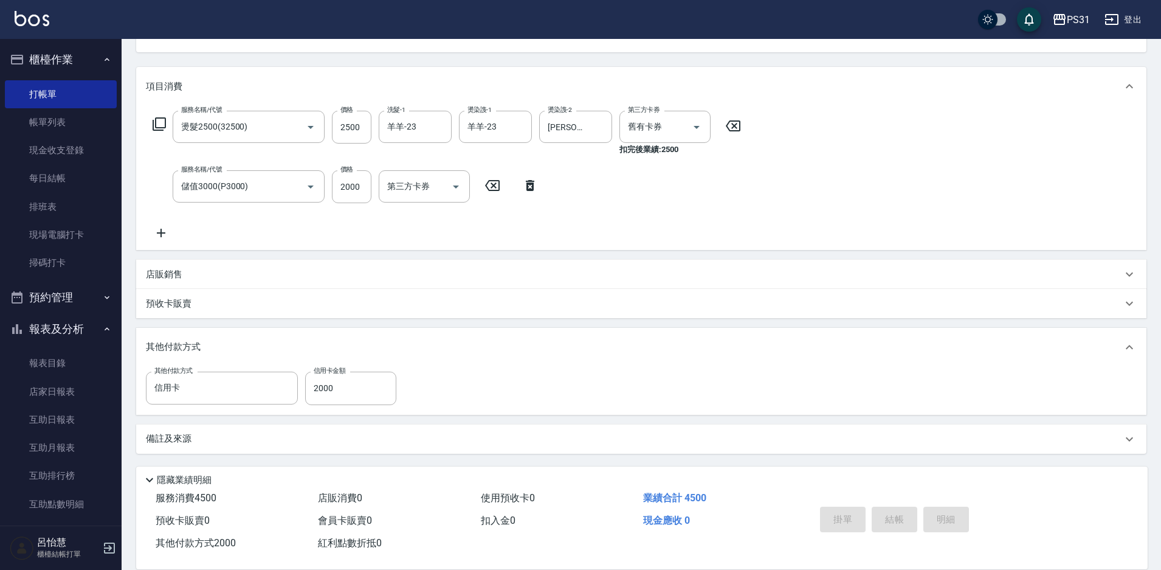
type input "[DATE] 20:57"
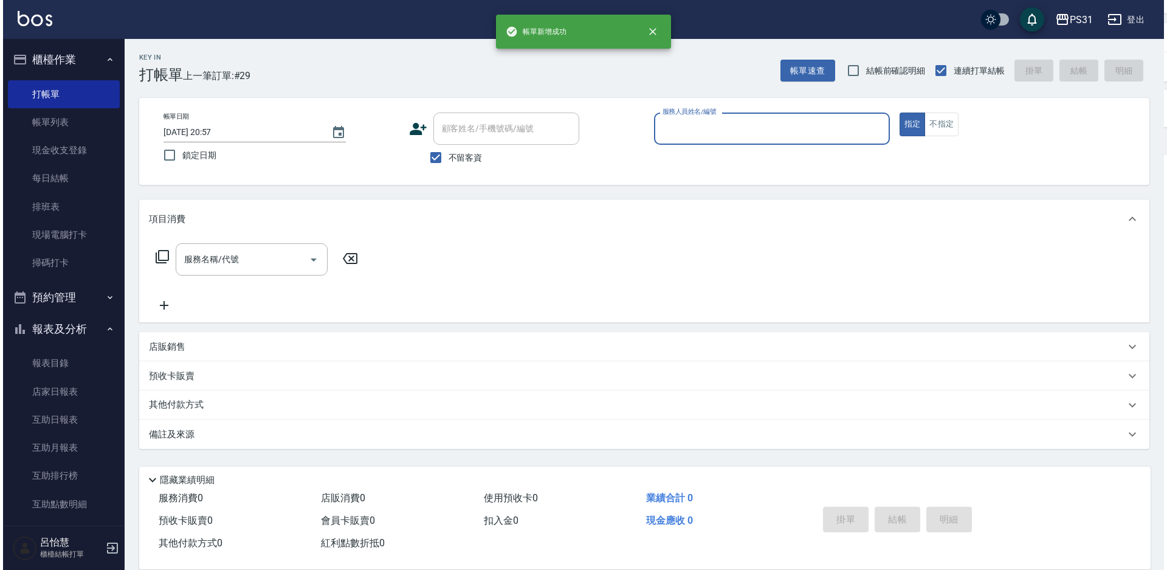
scroll to position [0, 0]
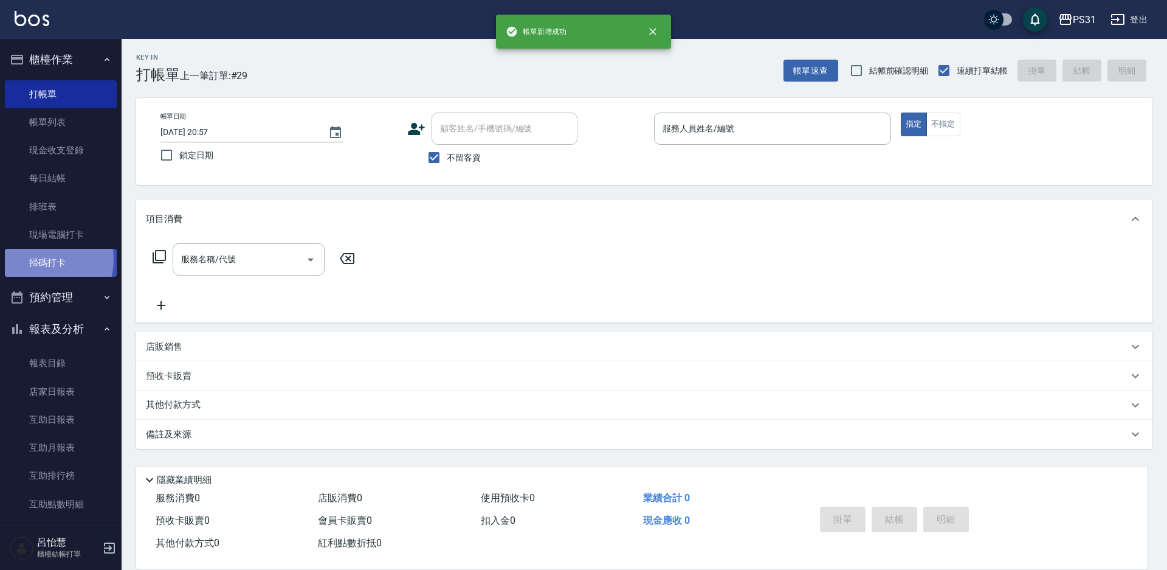
click at [43, 259] on link "掃碼打卡" at bounding box center [61, 263] width 112 height 28
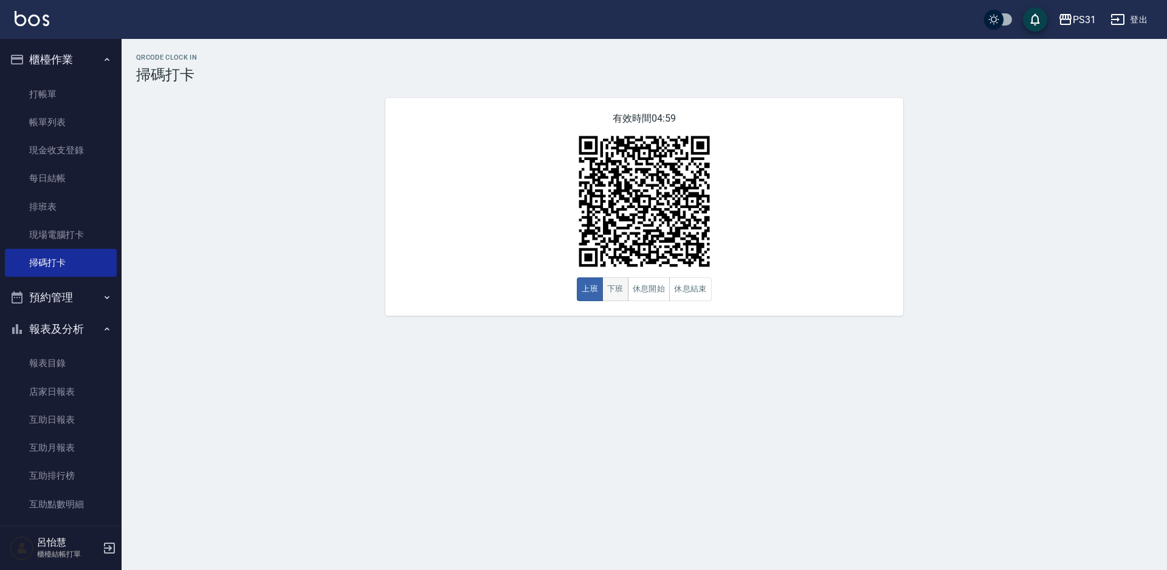
click at [618, 289] on button "下班" at bounding box center [615, 289] width 26 height 24
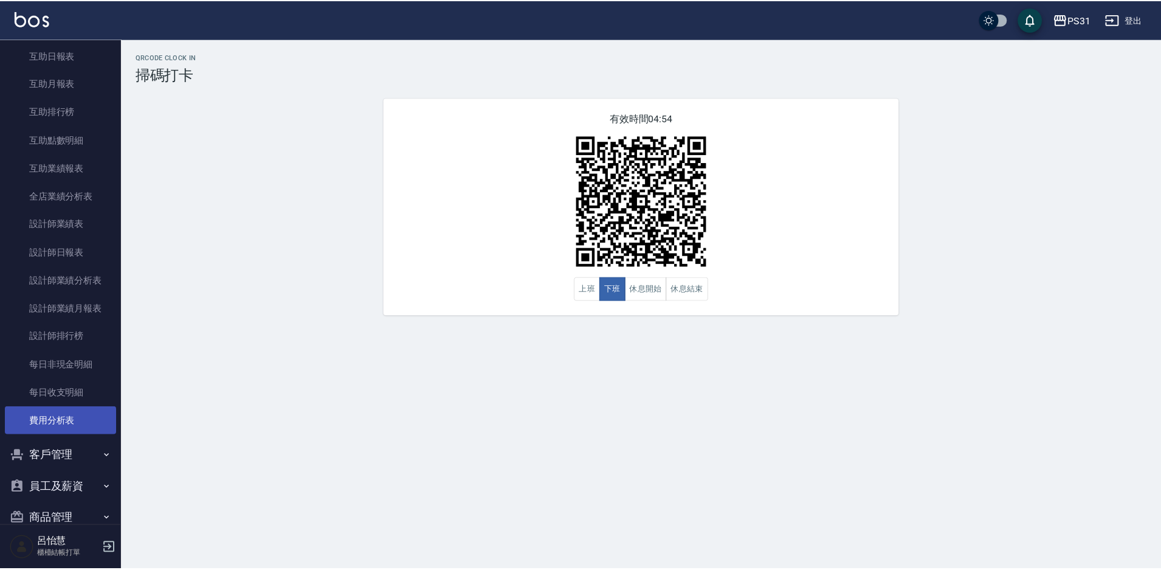
scroll to position [365, 0]
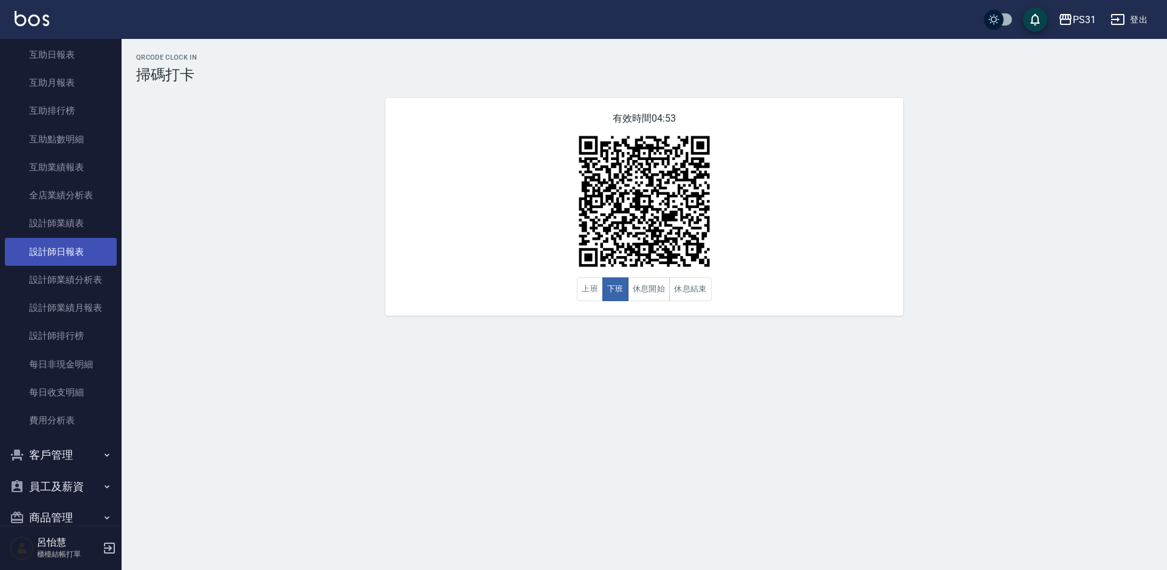
click at [55, 249] on link "設計師日報表" at bounding box center [61, 252] width 112 height 28
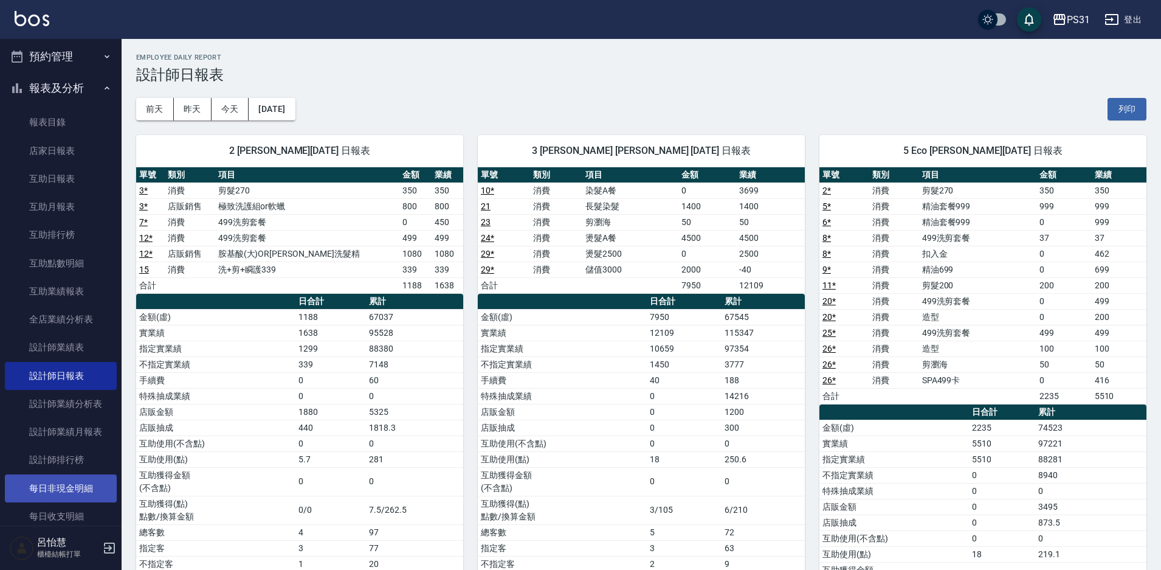
scroll to position [236, 0]
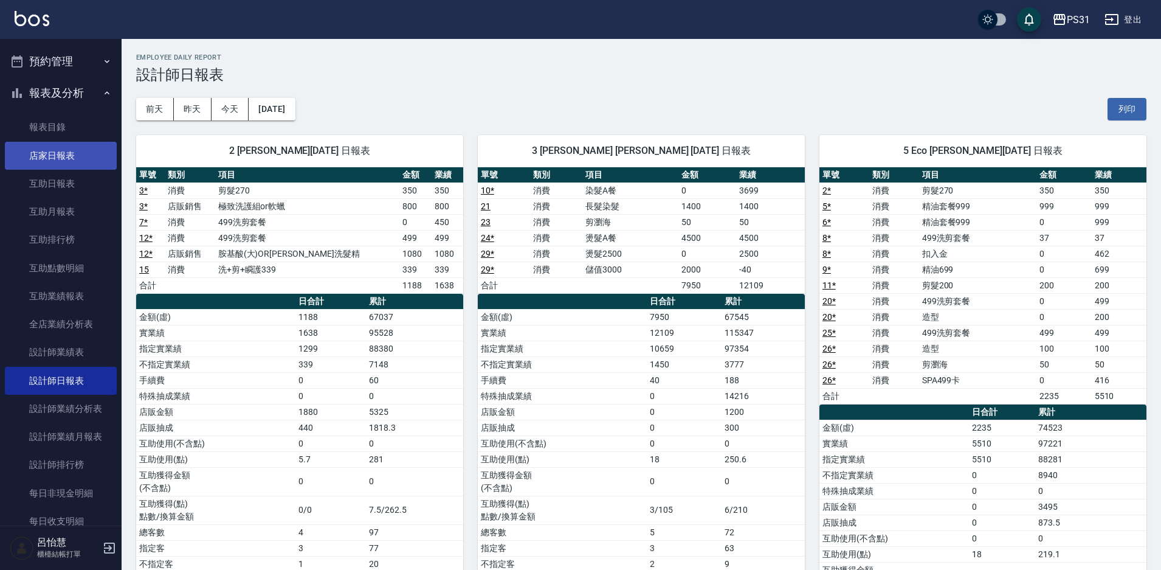
click at [72, 151] on link "店家日報表" at bounding box center [61, 156] width 112 height 28
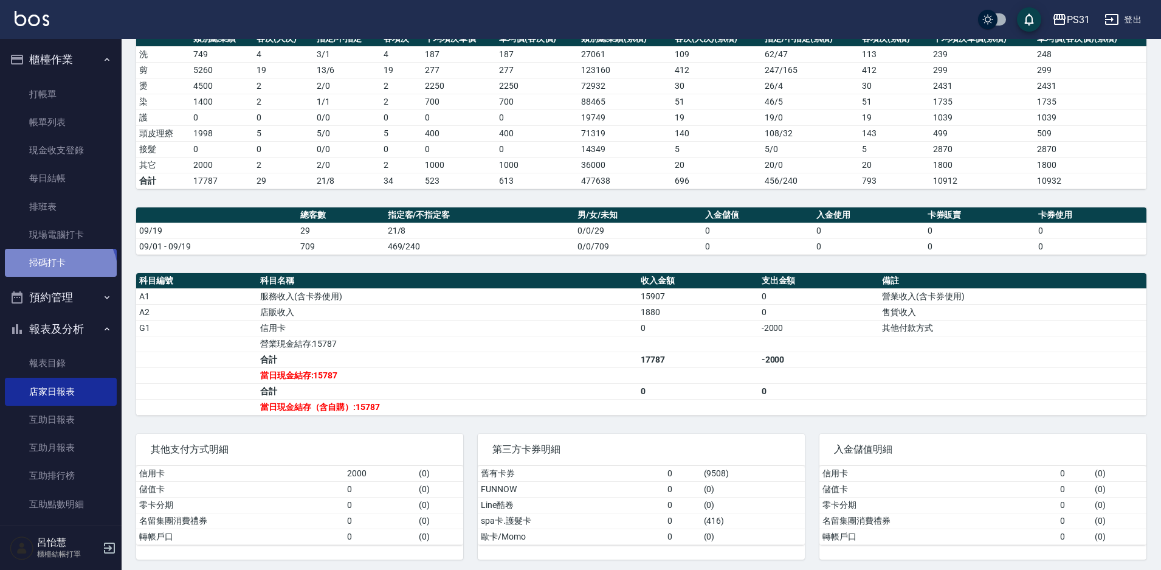
click at [58, 273] on link "掃碼打卡" at bounding box center [61, 263] width 112 height 28
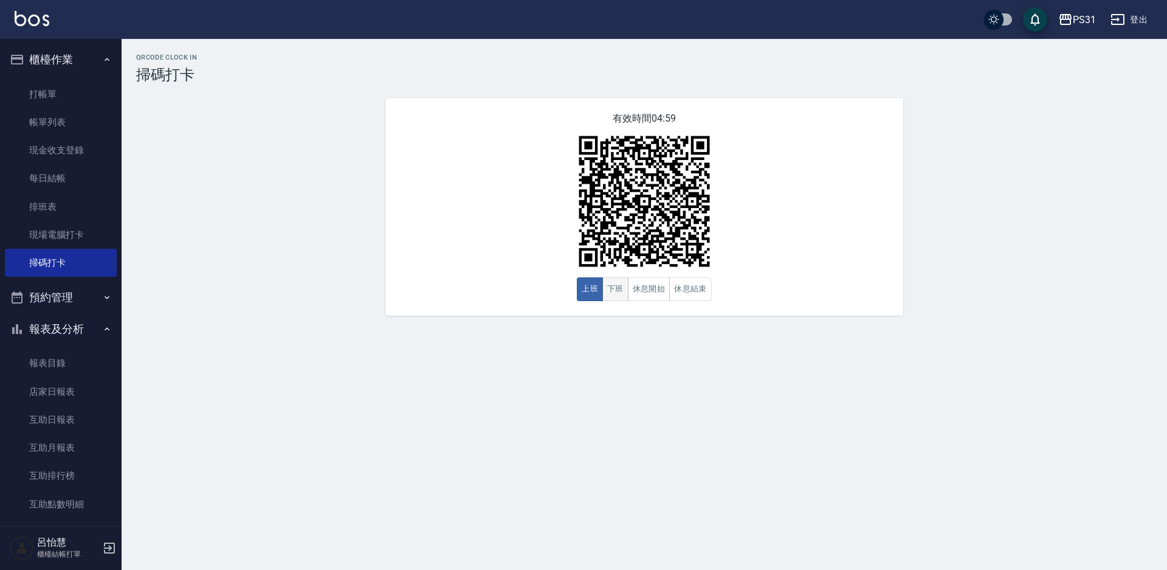
click at [611, 292] on button "下班" at bounding box center [615, 289] width 26 height 24
